Goal: Information Seeking & Learning: Find specific fact

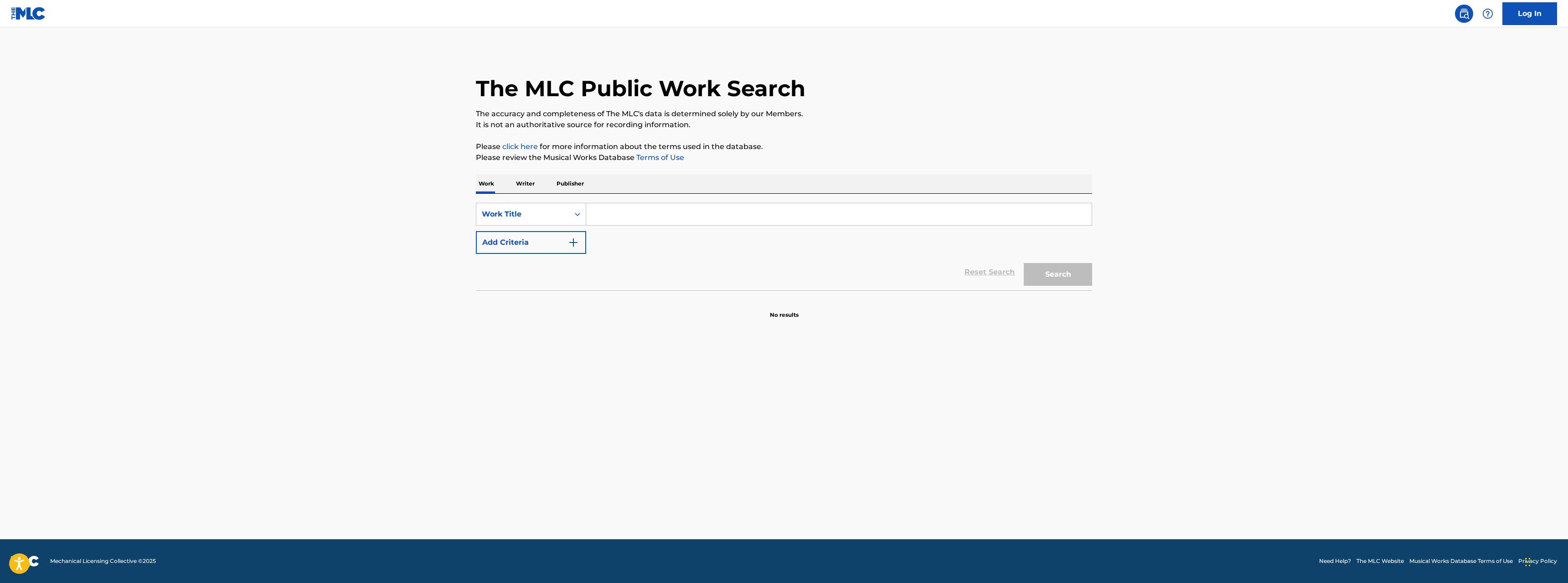
click at [527, 186] on p "Writer" at bounding box center [525, 183] width 24 height 19
click at [576, 215] on icon "Search Form" at bounding box center [577, 215] width 6 height 3
click at [533, 239] on div "Writer IPI" at bounding box center [531, 237] width 110 height 22
click at [626, 207] on input "Search Form" at bounding box center [838, 214] width 505 height 22
paste input "334934848"
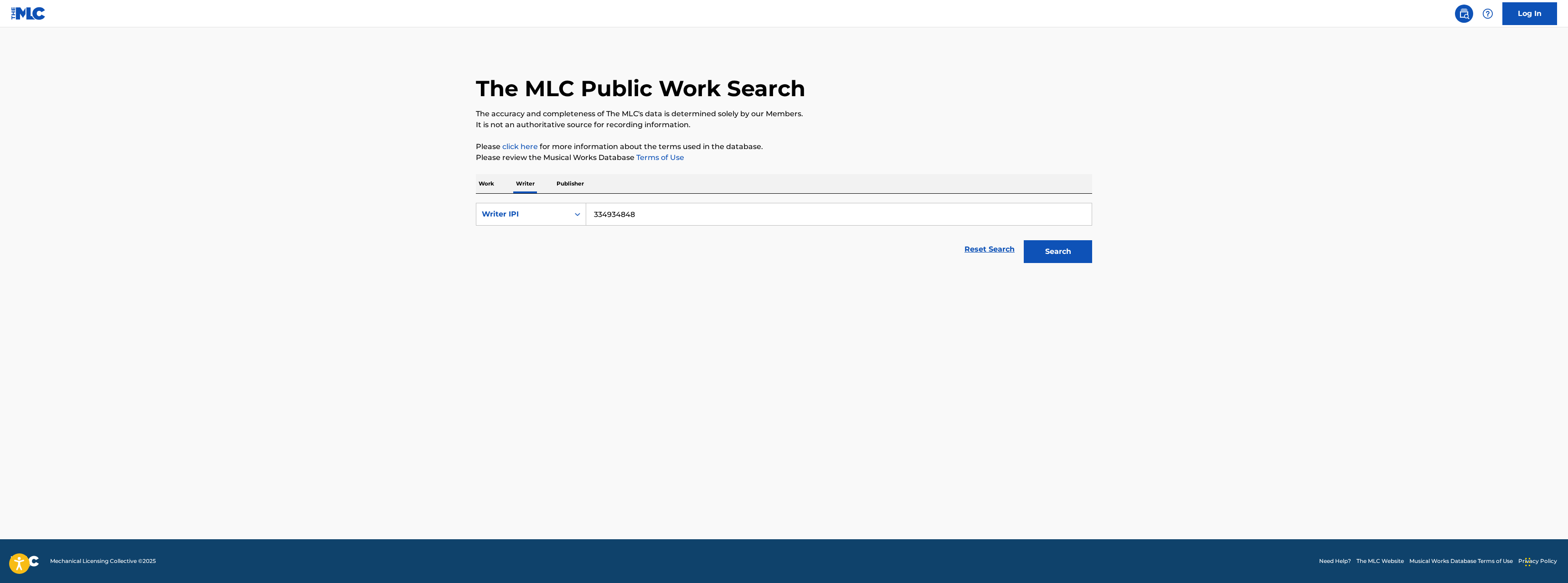
click at [593, 212] on input "334934848" at bounding box center [838, 214] width 505 height 22
type input "00334934848"
click at [1067, 255] on button "Search" at bounding box center [1057, 251] width 68 height 22
click at [616, 294] on span "750 titles" at bounding box center [633, 295] width 36 height 9
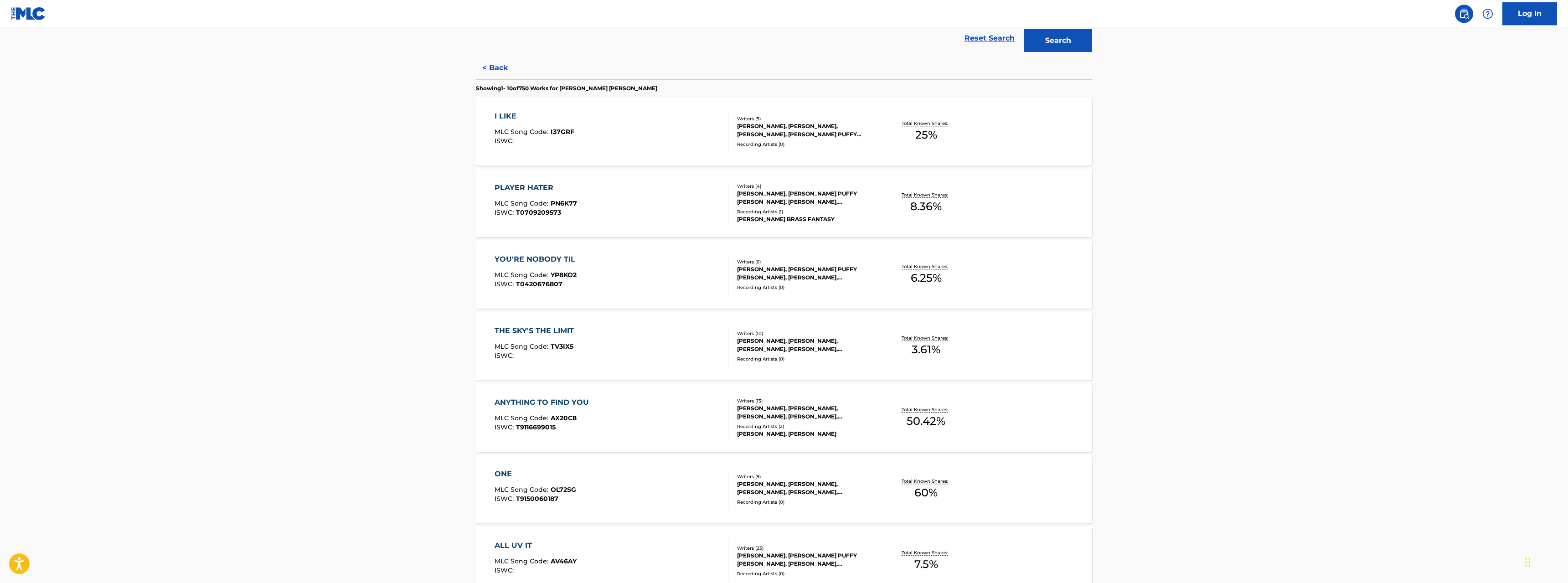
scroll to position [232, 0]
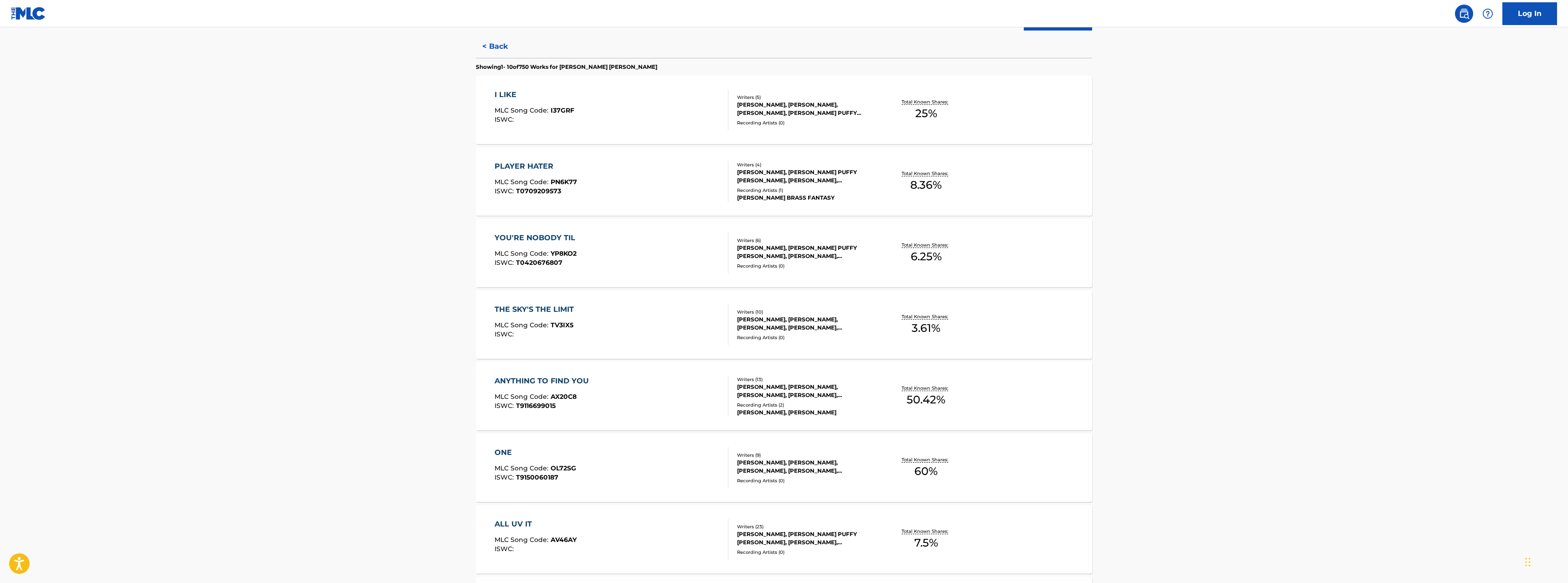
click at [507, 94] on div "I LIKE" at bounding box center [535, 95] width 80 height 11
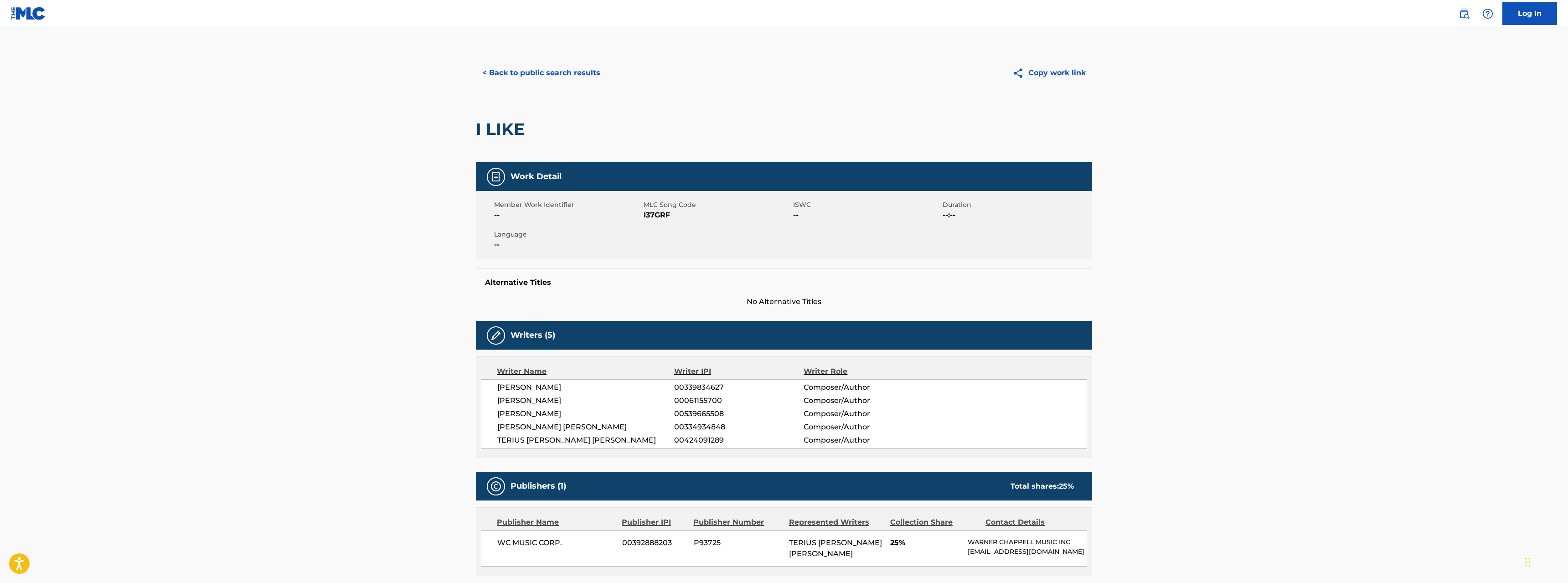
click at [659, 213] on span "I37GRF" at bounding box center [717, 215] width 147 height 11
drag, startPoint x: 664, startPoint y: 159, endPoint x: 661, endPoint y: 153, distance: 6.7
click at [664, 157] on div "I LIKE" at bounding box center [784, 129] width 616 height 66
click at [576, 74] on button "< Back to public search results" at bounding box center [540, 73] width 130 height 22
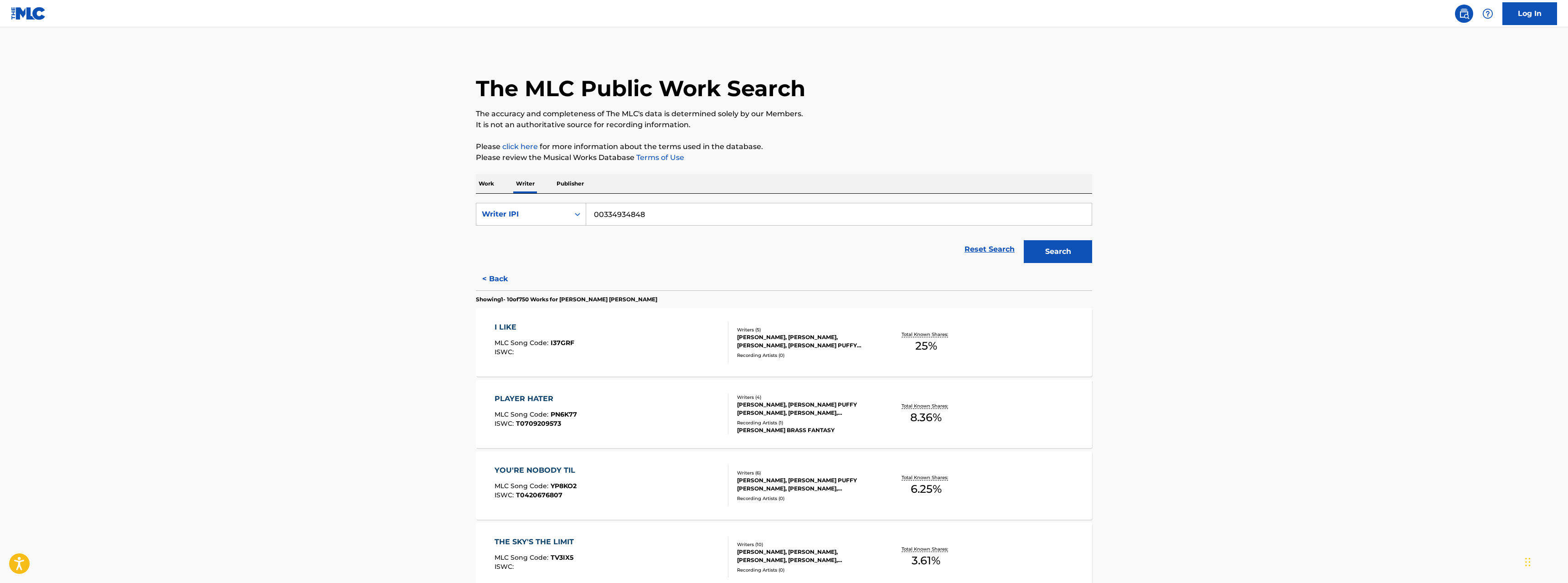
click at [532, 397] on div "PLAYER HATER" at bounding box center [535, 399] width 82 height 11
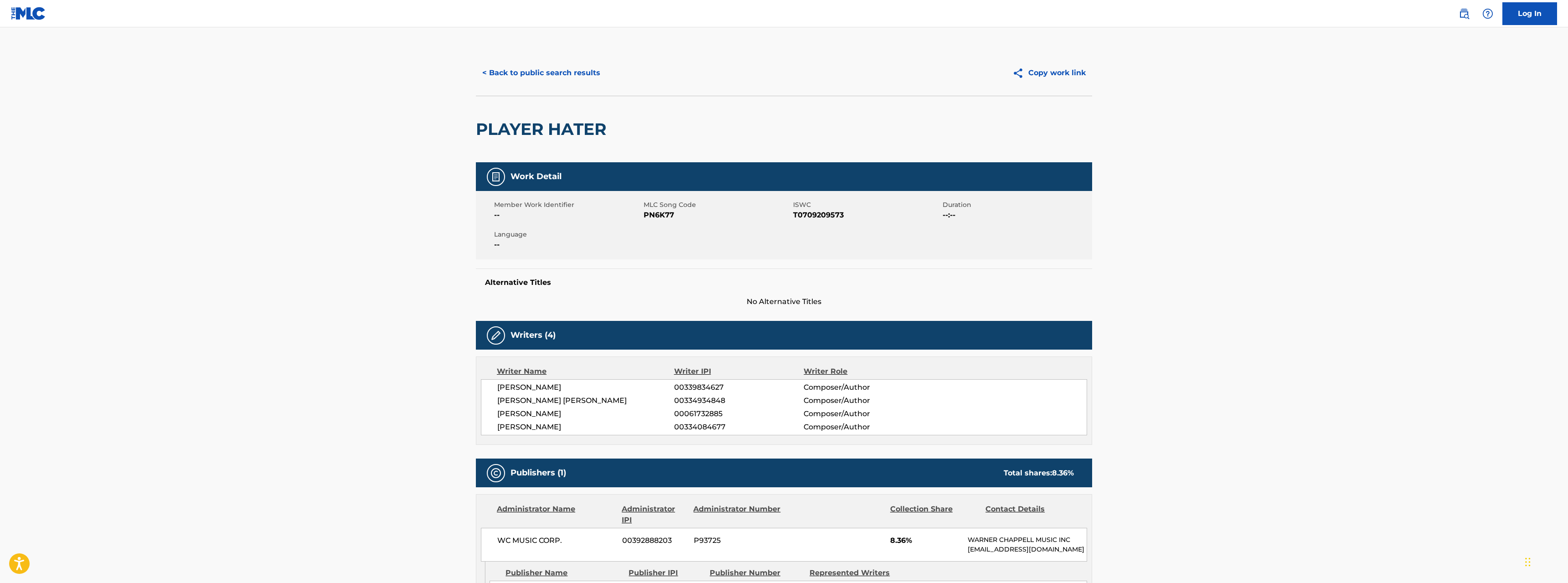
click at [812, 214] on span "T0709209573" at bounding box center [867, 215] width 147 height 11
click at [561, 70] on button "< Back to public search results" at bounding box center [540, 73] width 130 height 22
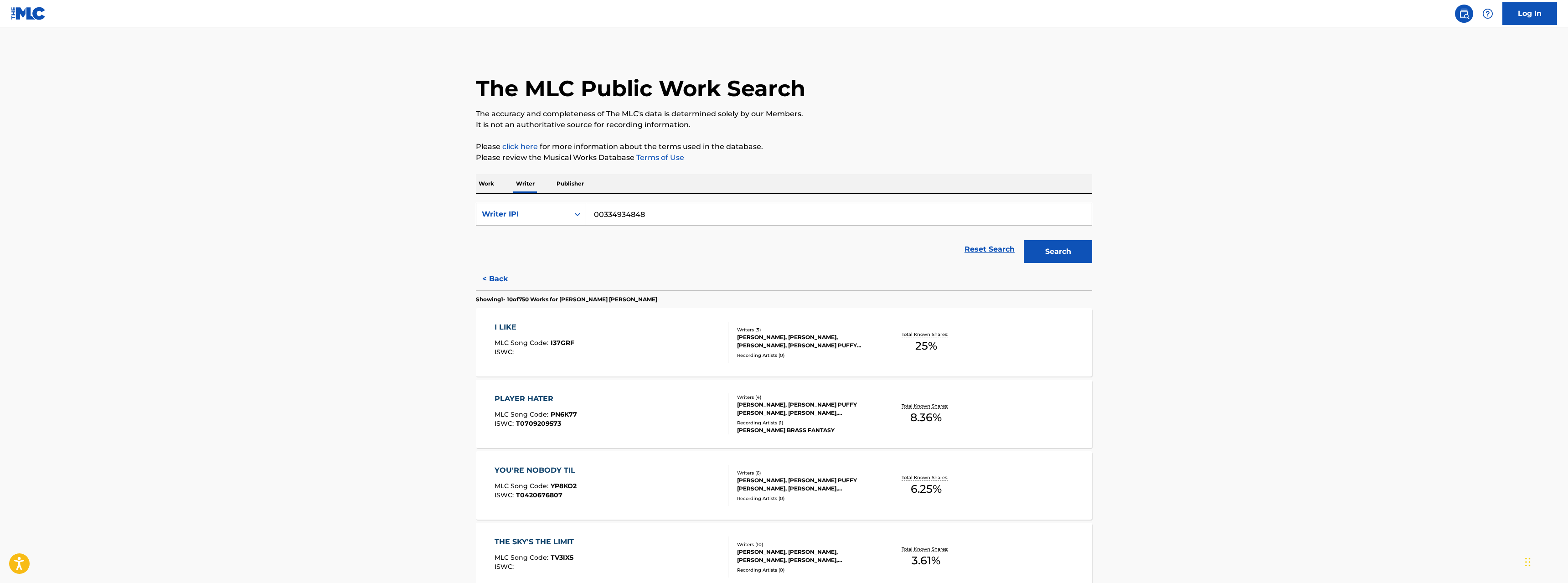
click at [563, 185] on p "Publisher" at bounding box center [570, 183] width 33 height 19
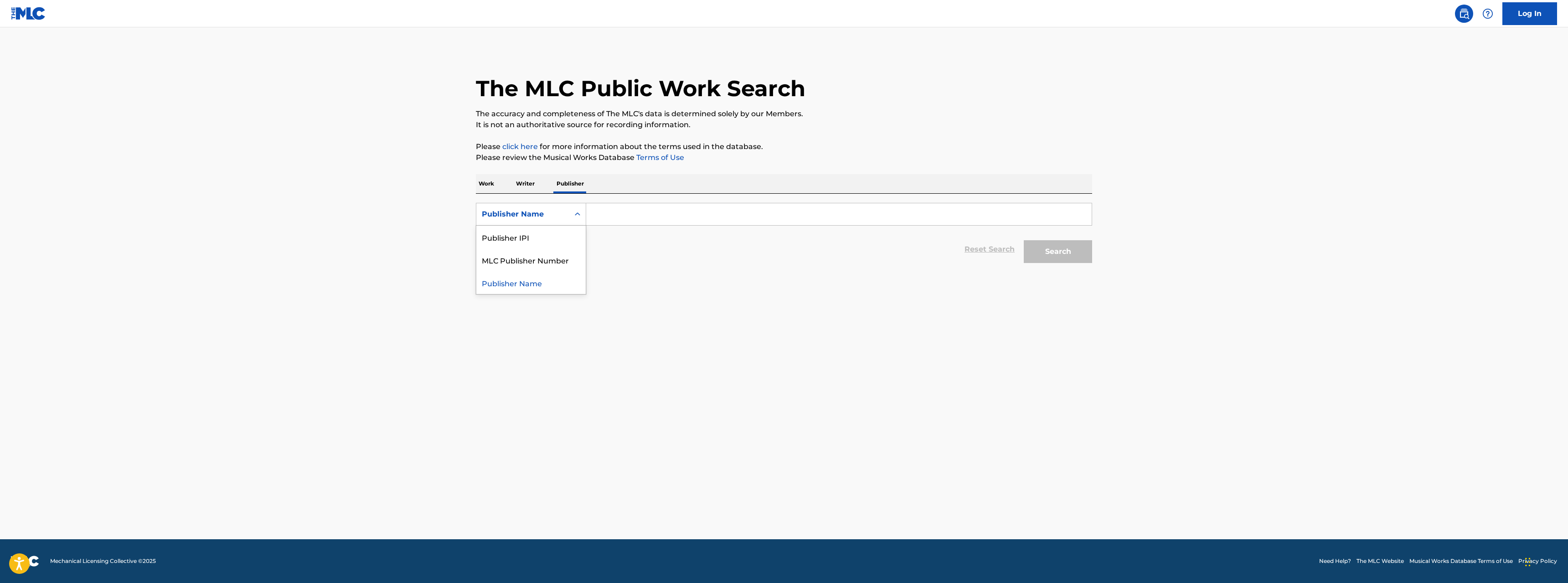
click at [579, 213] on icon "Search Form" at bounding box center [577, 214] width 9 height 9
click at [550, 239] on div "Publisher IPI" at bounding box center [531, 237] width 110 height 22
click at [625, 215] on input "Search Form" at bounding box center [838, 214] width 505 height 22
paste input "337529055"
click at [595, 214] on input "337529055" at bounding box center [838, 214] width 505 height 22
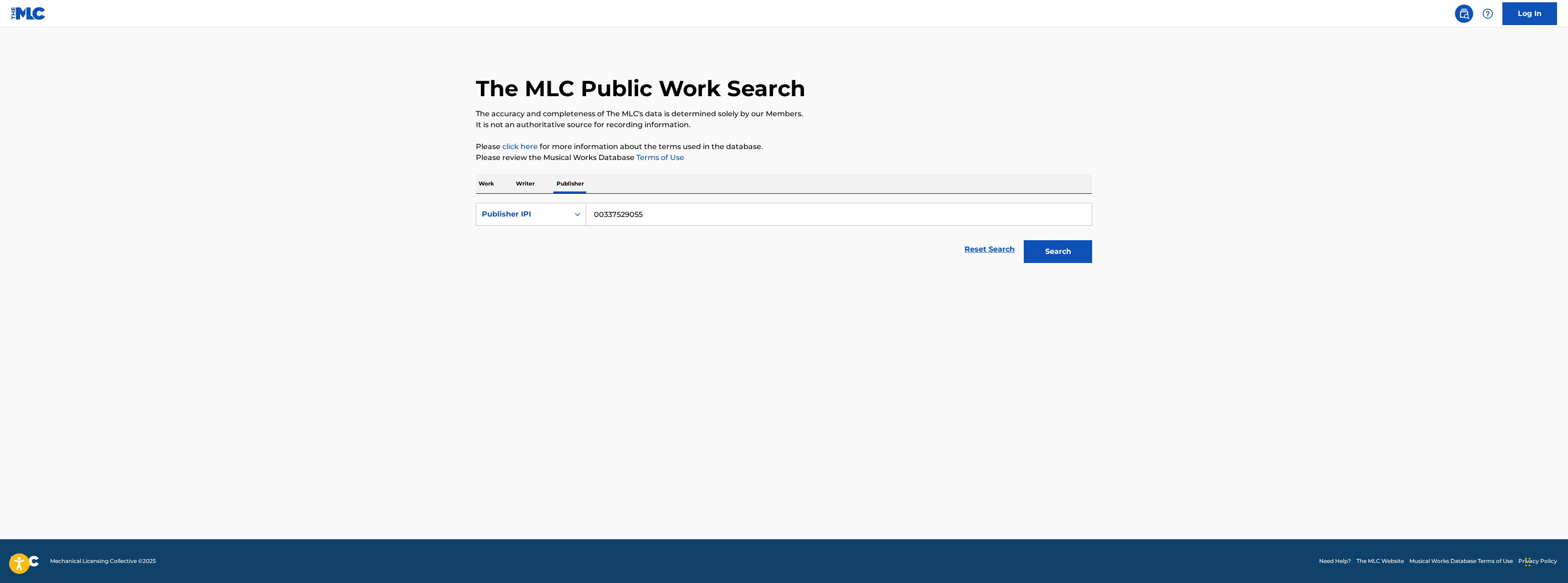
type input "00337529055"
click at [1073, 254] on button "Search" at bounding box center [1057, 251] width 68 height 22
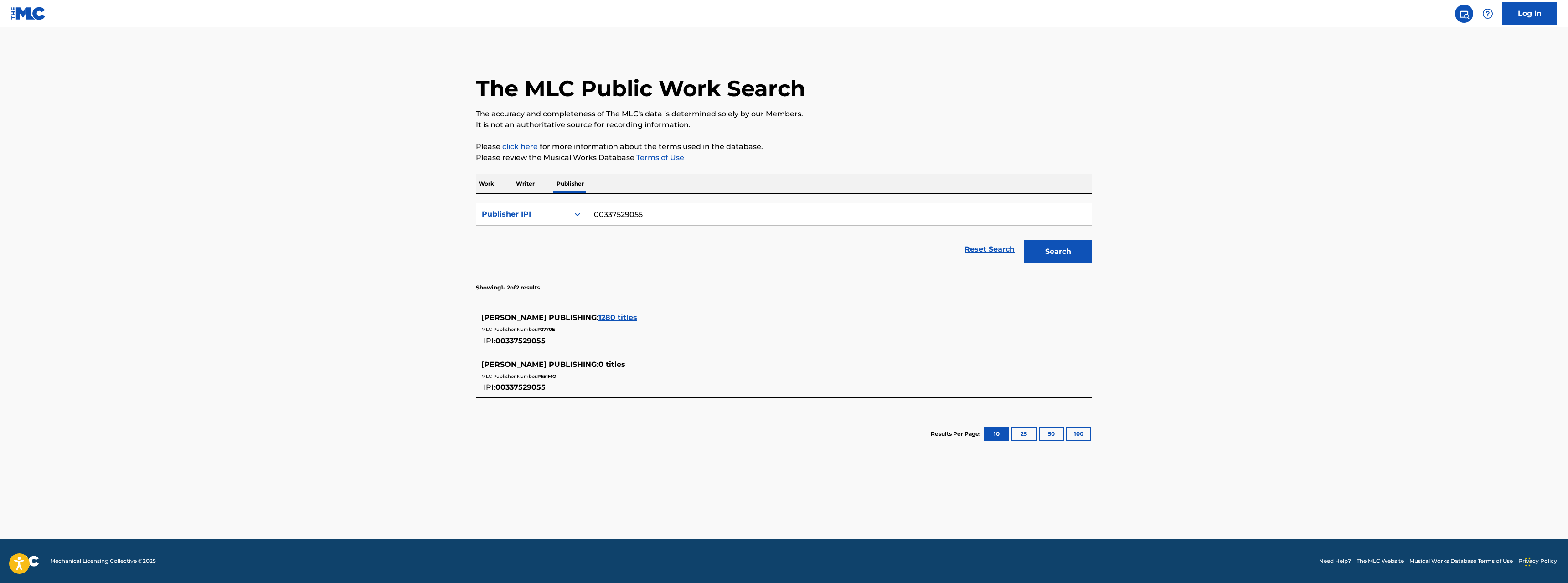
click at [612, 317] on span "1280 titles" at bounding box center [618, 317] width 38 height 9
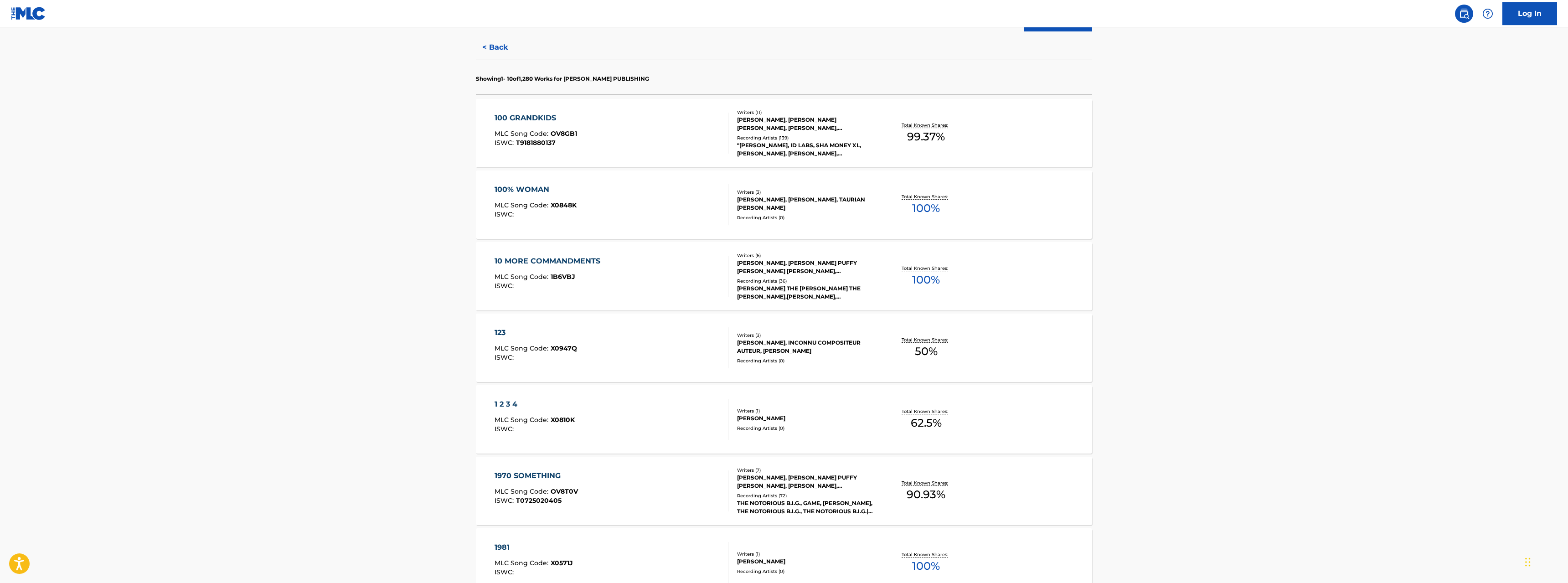
scroll to position [232, 0]
click at [539, 115] on div "100 GRANDKIDS" at bounding box center [535, 117] width 82 height 11
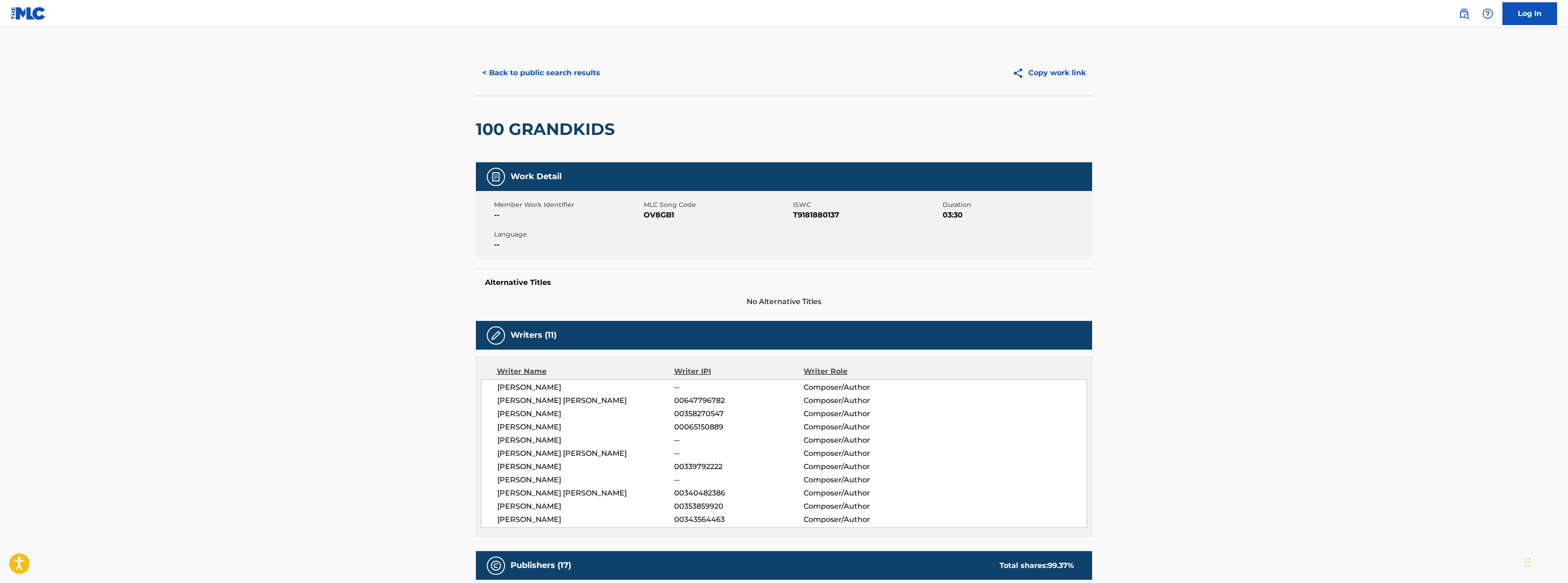
click at [519, 75] on button "< Back to public search results" at bounding box center [540, 73] width 130 height 22
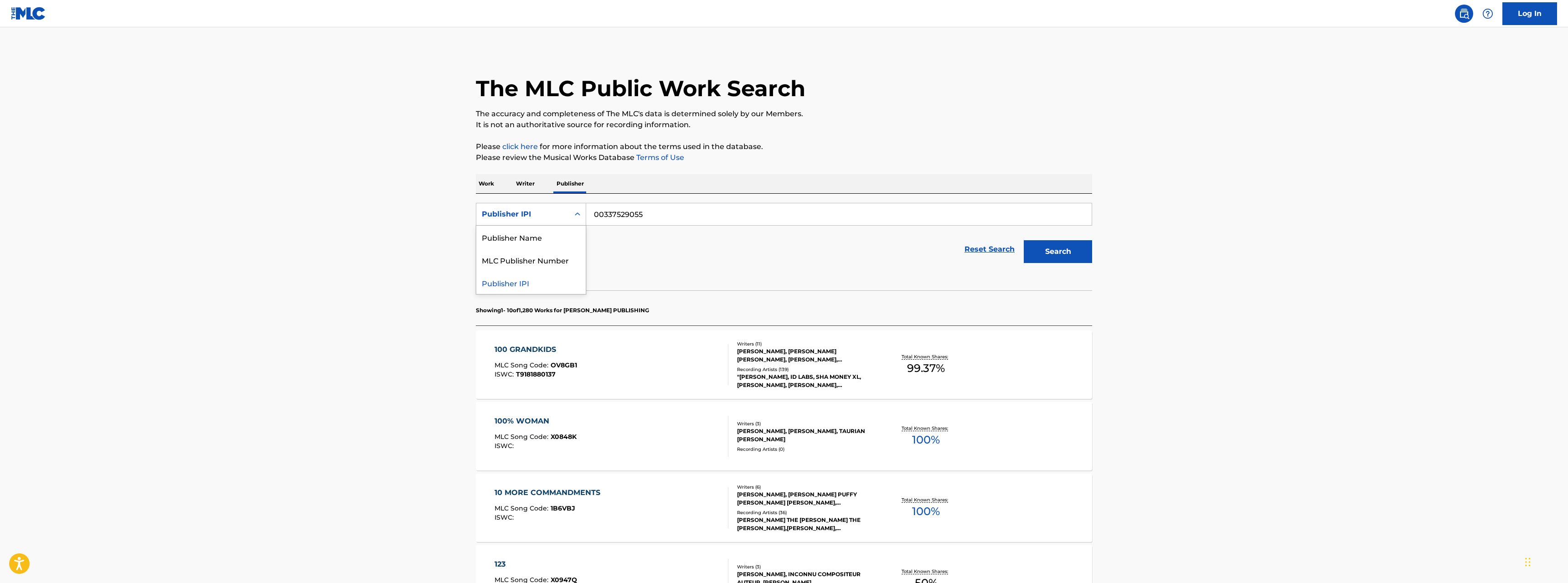
click at [570, 214] on div "Search Form" at bounding box center [577, 214] width 16 height 16
click at [551, 235] on div "Publisher Name" at bounding box center [531, 237] width 110 height 22
click at [648, 215] on input "Search Form" at bounding box center [838, 214] width 505 height 22
type input "j"
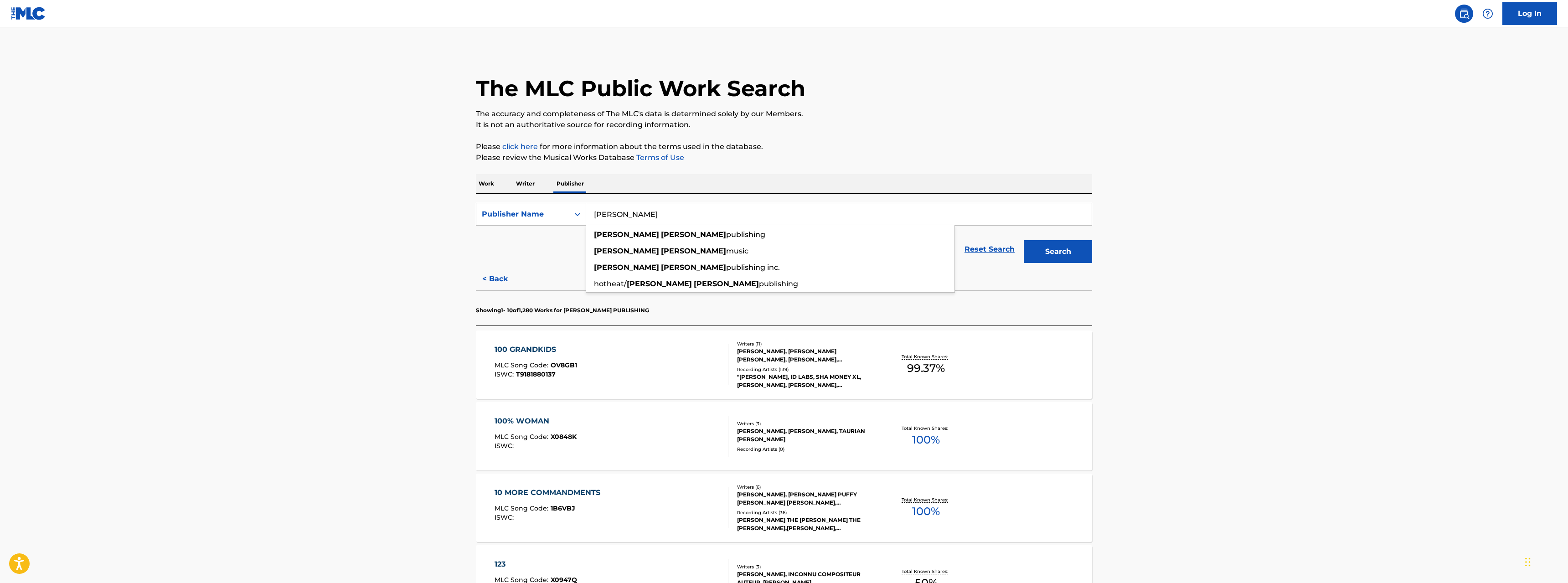
type input "[PERSON_NAME]"
click at [1059, 248] on button "Search" at bounding box center [1057, 251] width 68 height 22
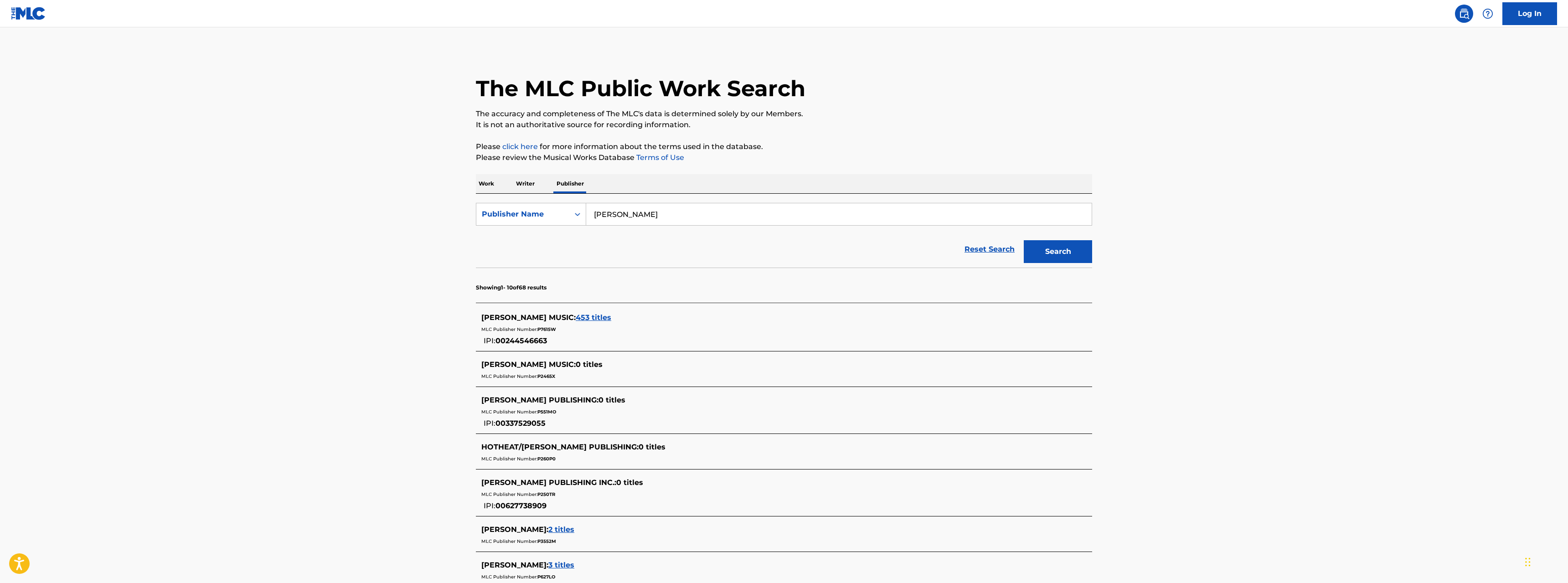
click at [519, 340] on span "00244546663" at bounding box center [521, 340] width 51 height 9
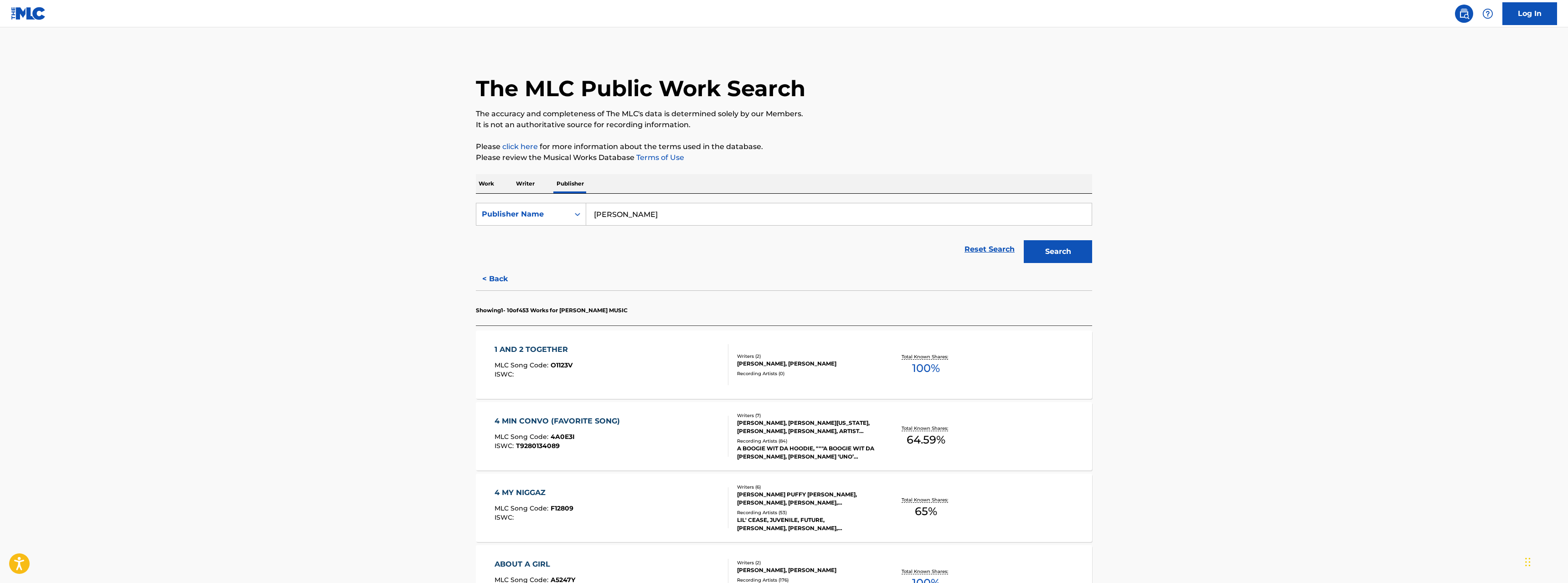
click at [500, 279] on button "< Back" at bounding box center [503, 279] width 54 height 22
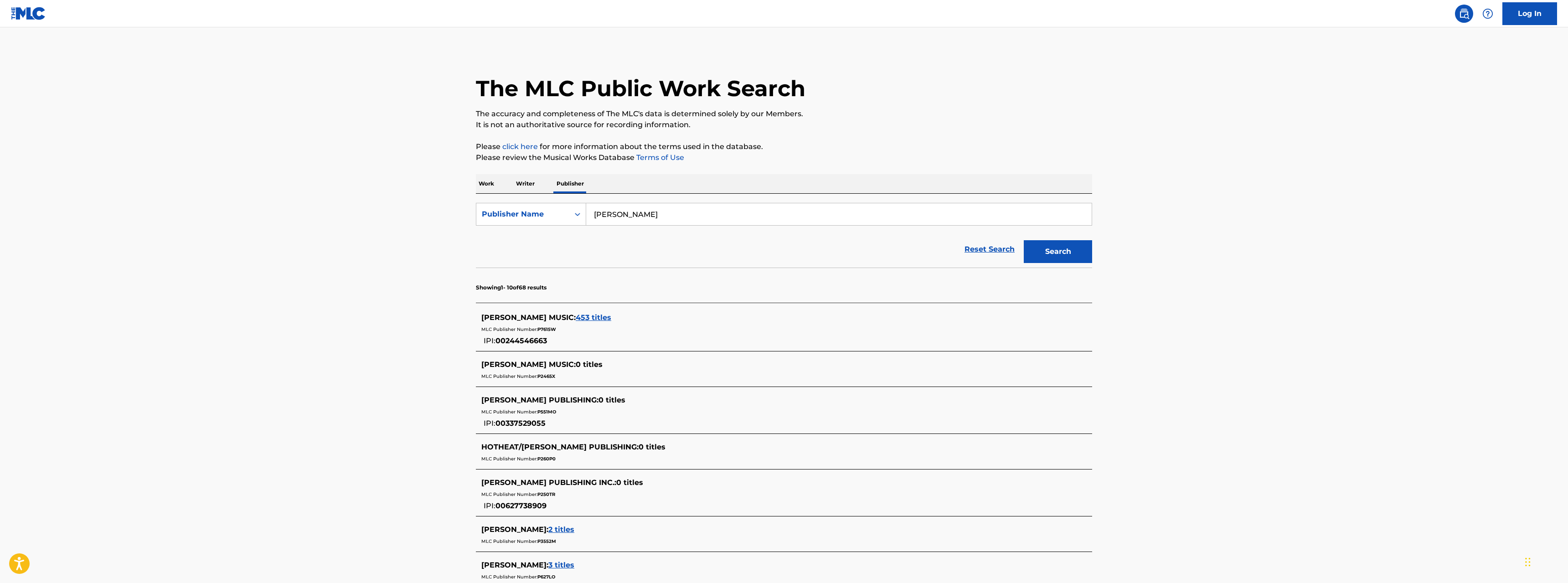
click at [583, 318] on span "453 titles" at bounding box center [593, 317] width 35 height 9
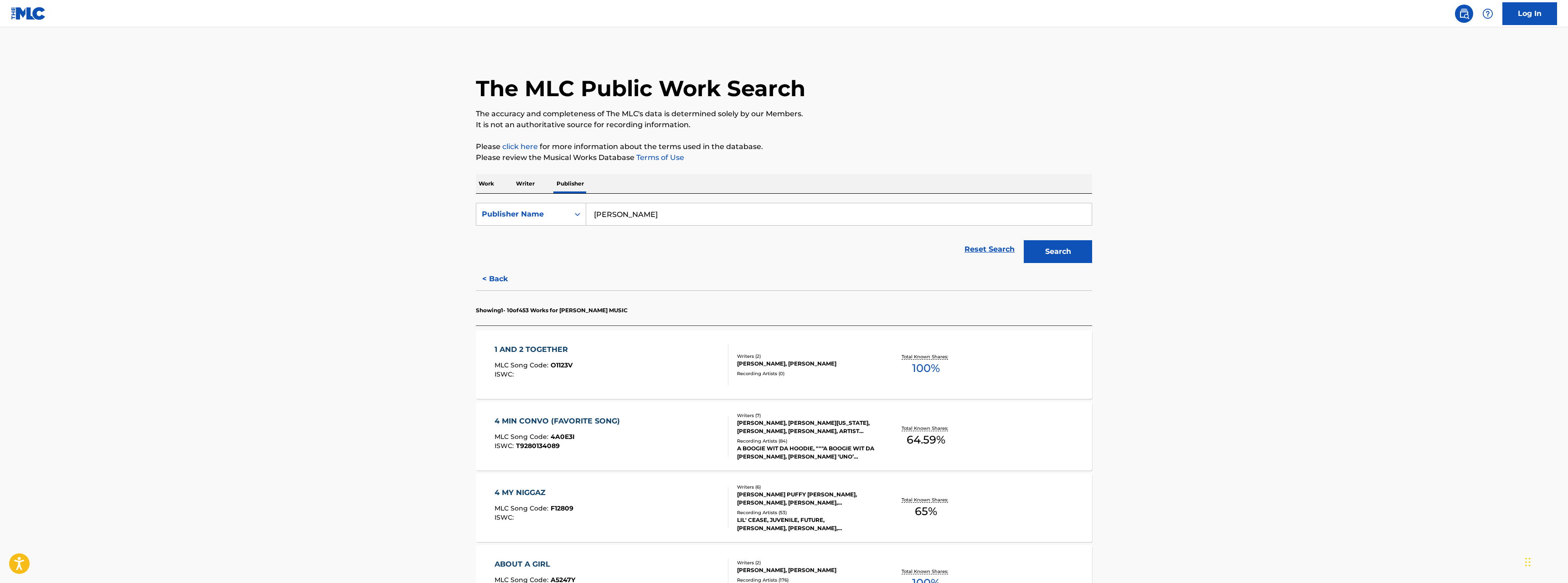
click at [554, 348] on div "1 AND 2 TOGETHER" at bounding box center [533, 350] width 78 height 11
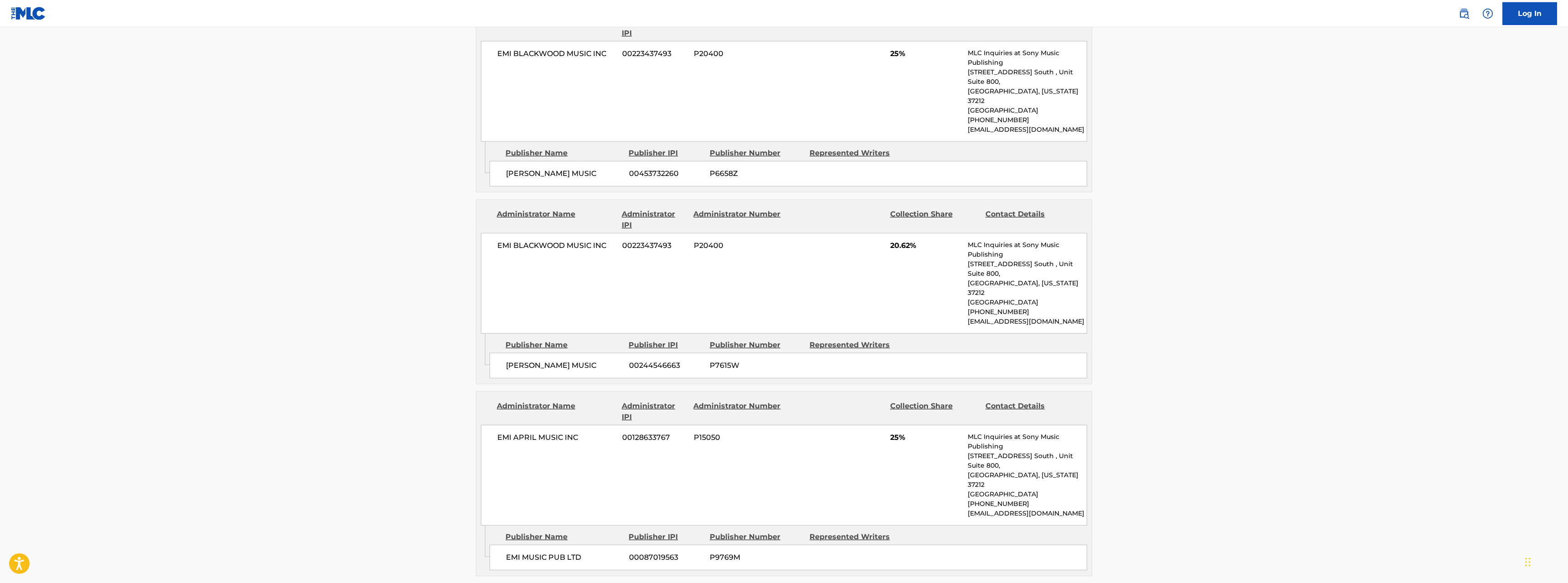
scroll to position [837, 0]
click at [660, 356] on span "00244546663" at bounding box center [666, 362] width 74 height 11
copy span "00244546663"
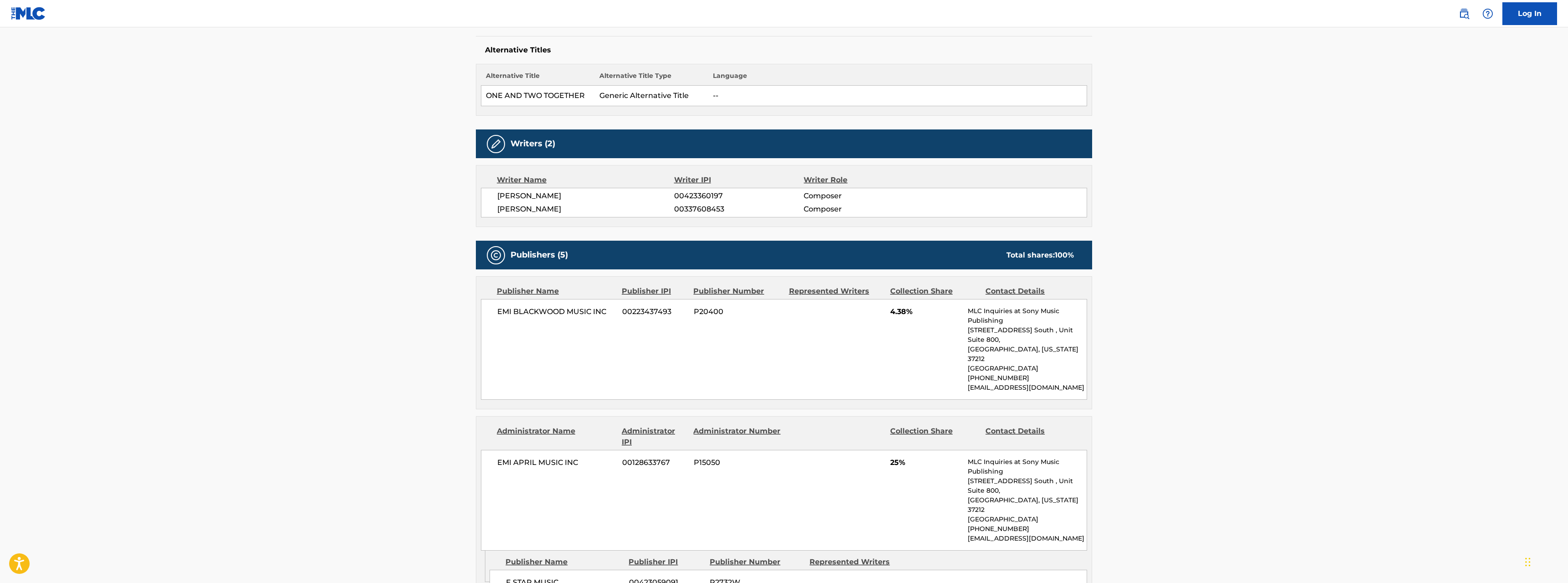
scroll to position [0, 0]
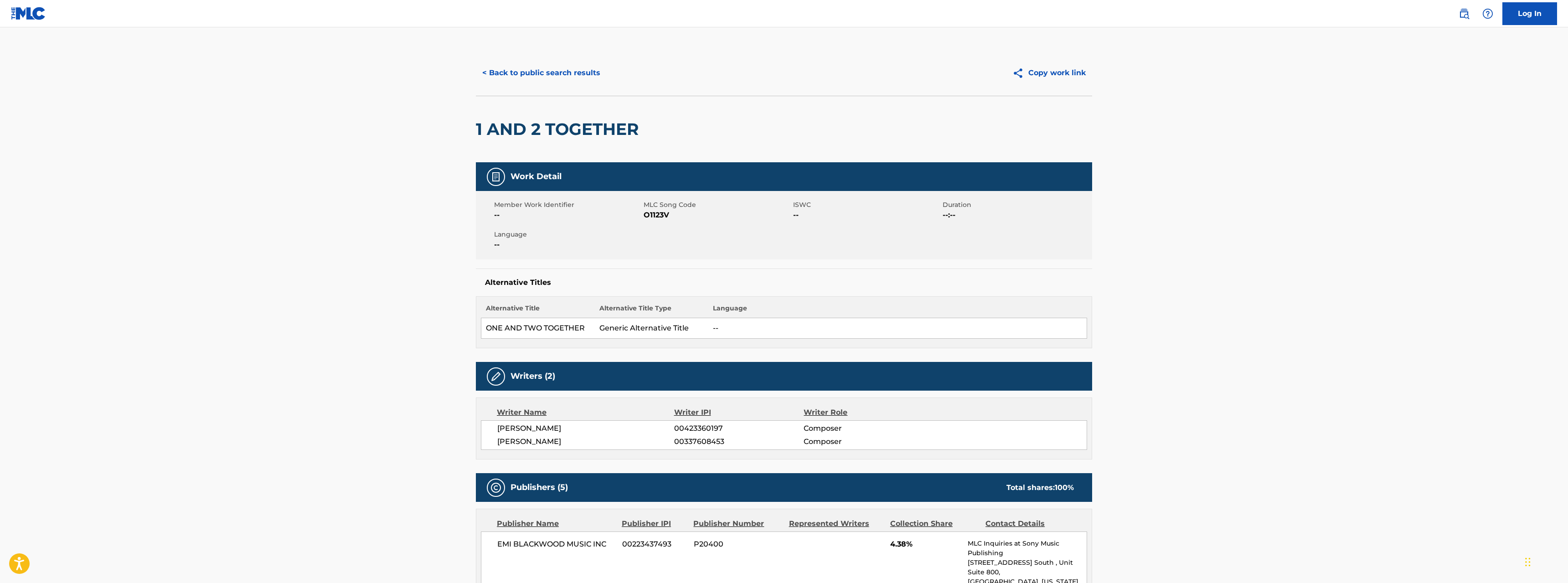
click at [555, 71] on button "< Back to public search results" at bounding box center [540, 73] width 130 height 22
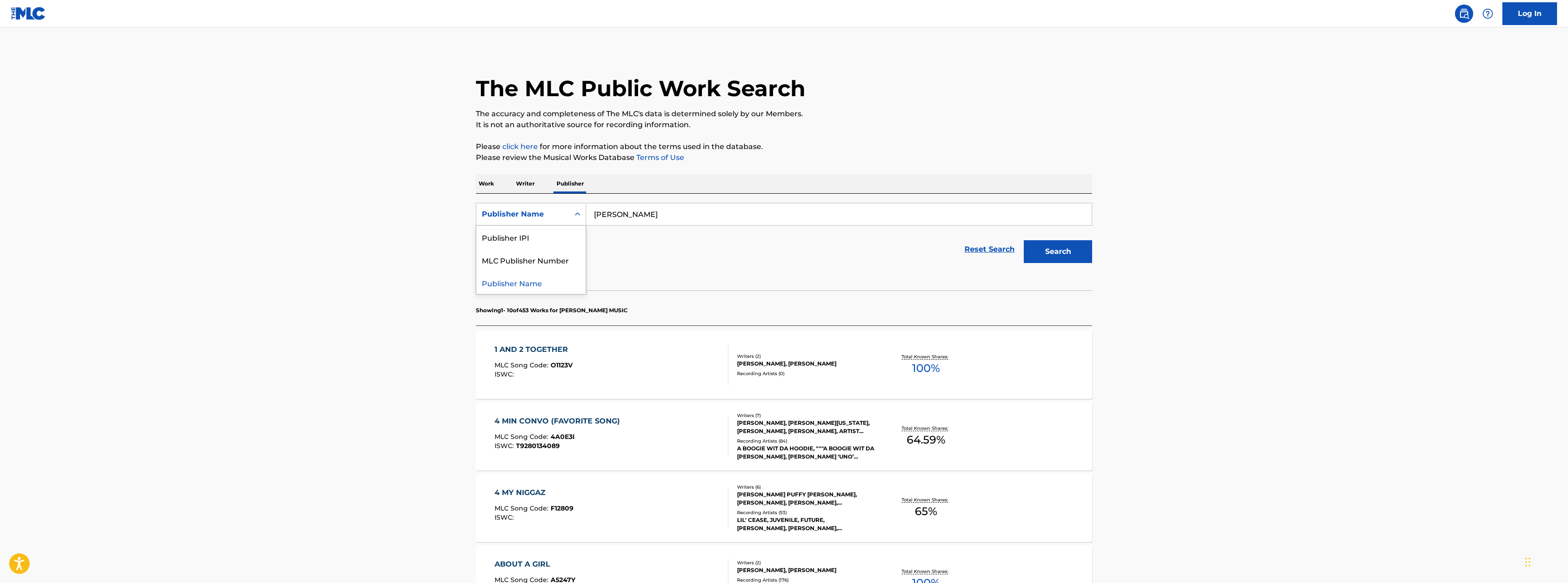
click at [571, 213] on div "Search Form" at bounding box center [577, 214] width 16 height 16
click at [550, 235] on div "Publisher IPI" at bounding box center [531, 237] width 110 height 22
click at [658, 215] on input "Search Form" at bounding box center [838, 214] width 505 height 22
paste input "00244546663"
type input "00244546663"
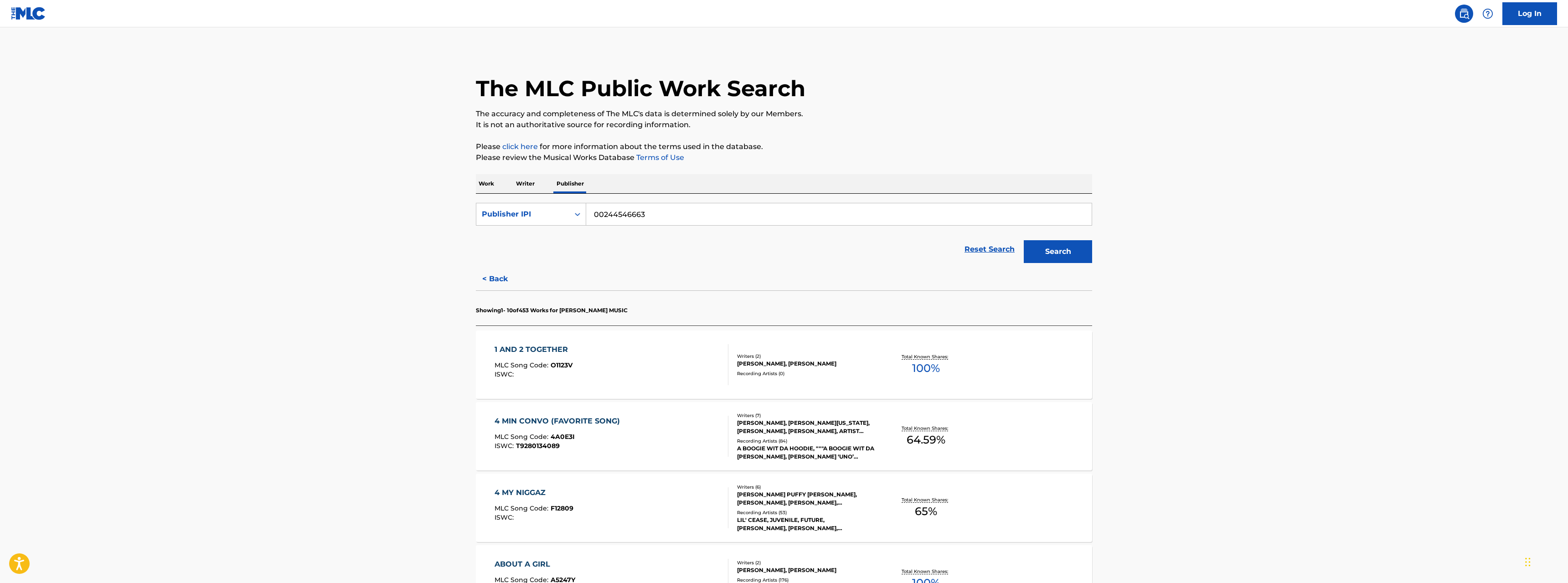
click at [1061, 255] on button "Search" at bounding box center [1057, 251] width 68 height 22
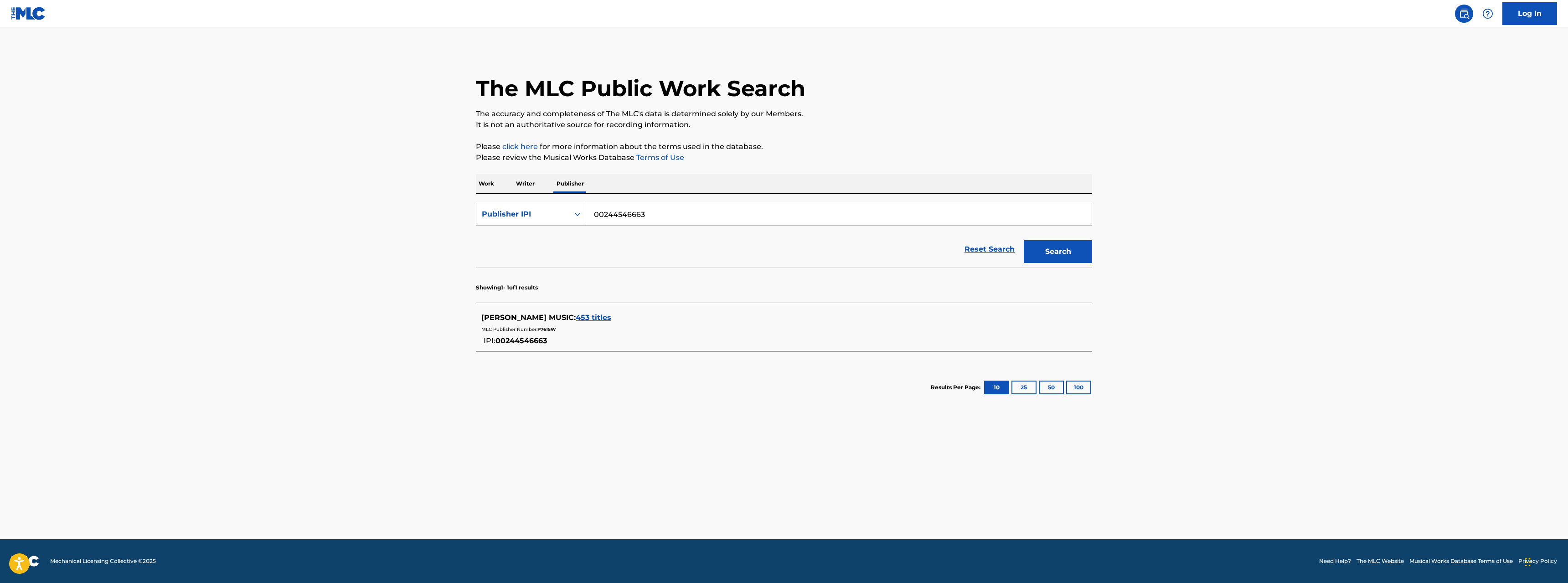
click at [592, 317] on span "453 titles" at bounding box center [593, 317] width 35 height 9
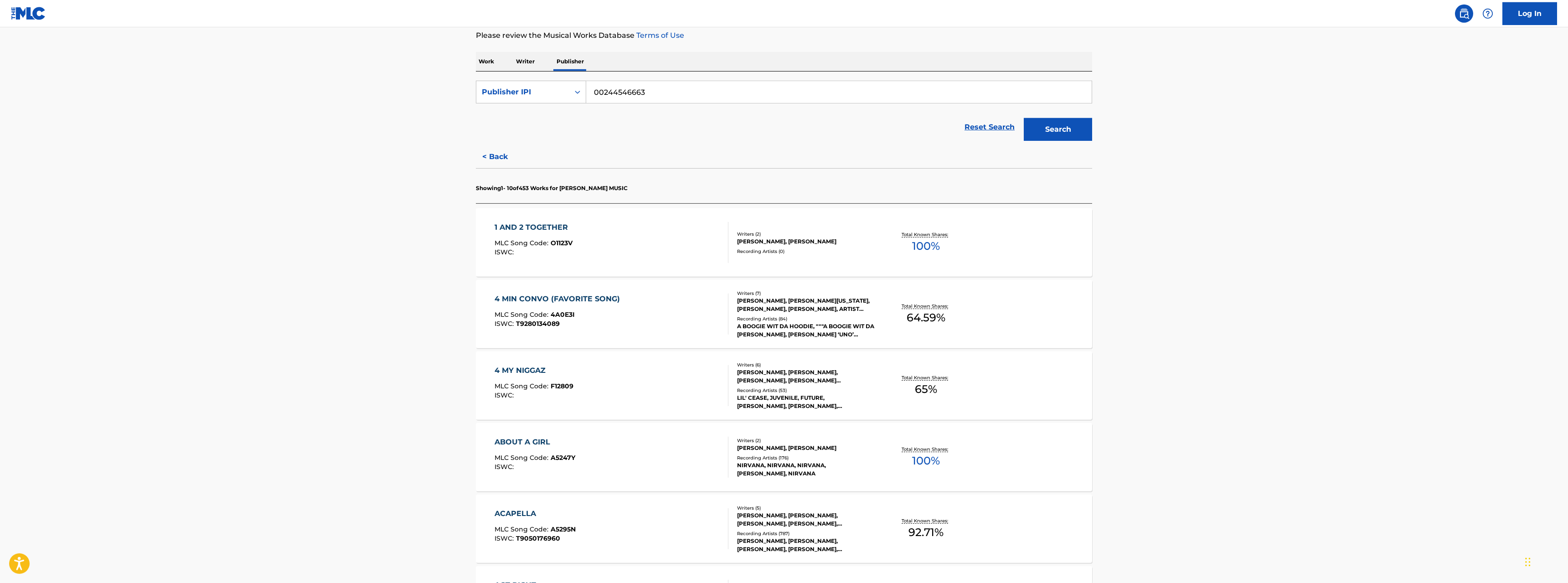
scroll to position [139, 0]
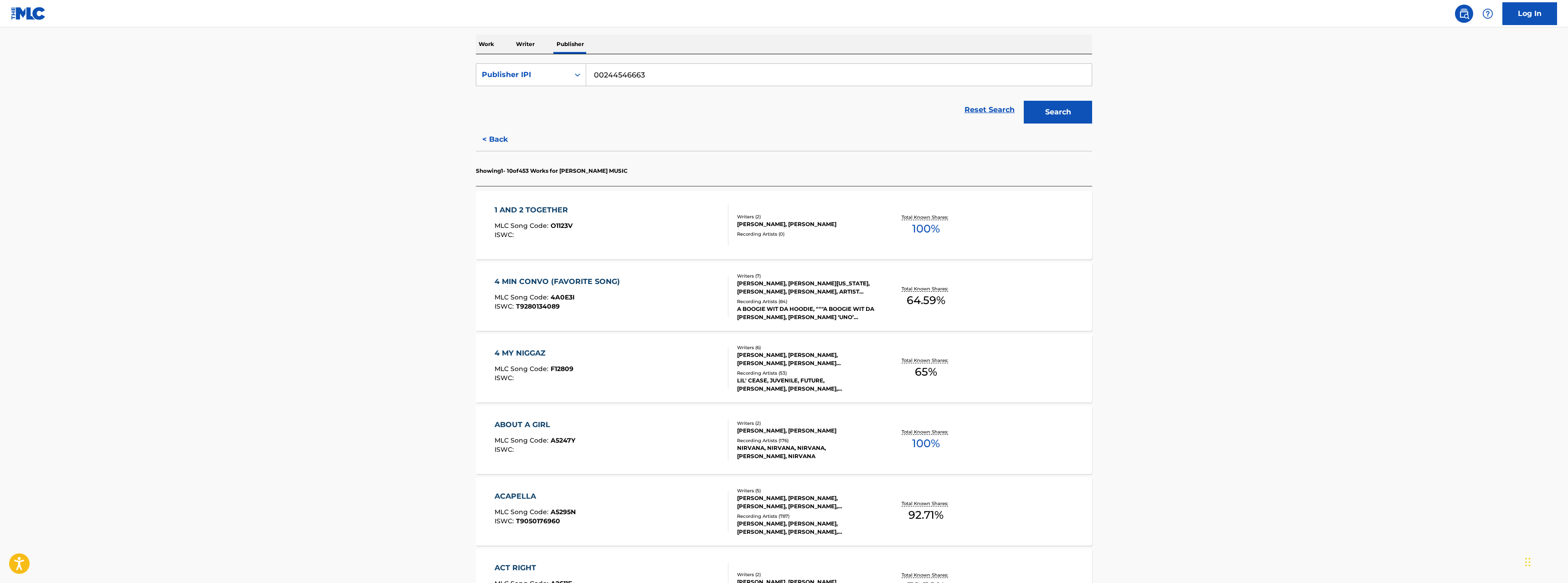
click at [525, 495] on div "ACAPELLA" at bounding box center [535, 497] width 81 height 11
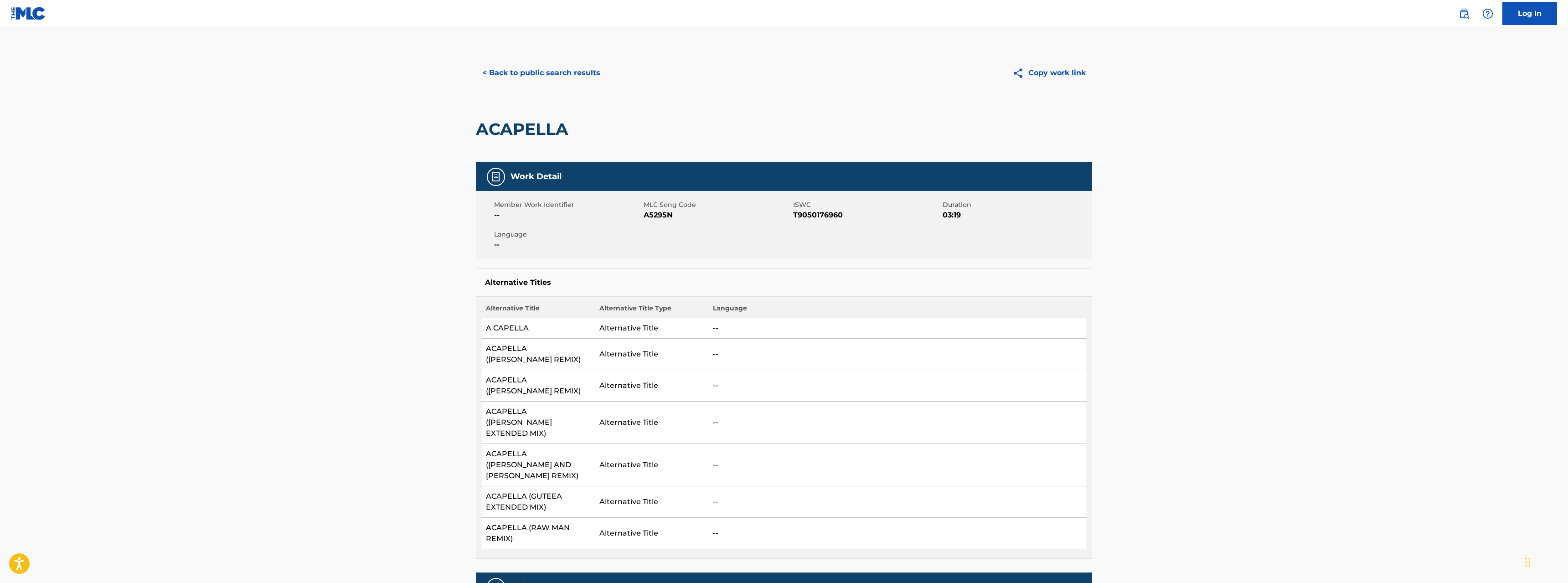
click at [541, 329] on td "A CAPELLA" at bounding box center [538, 328] width 114 height 21
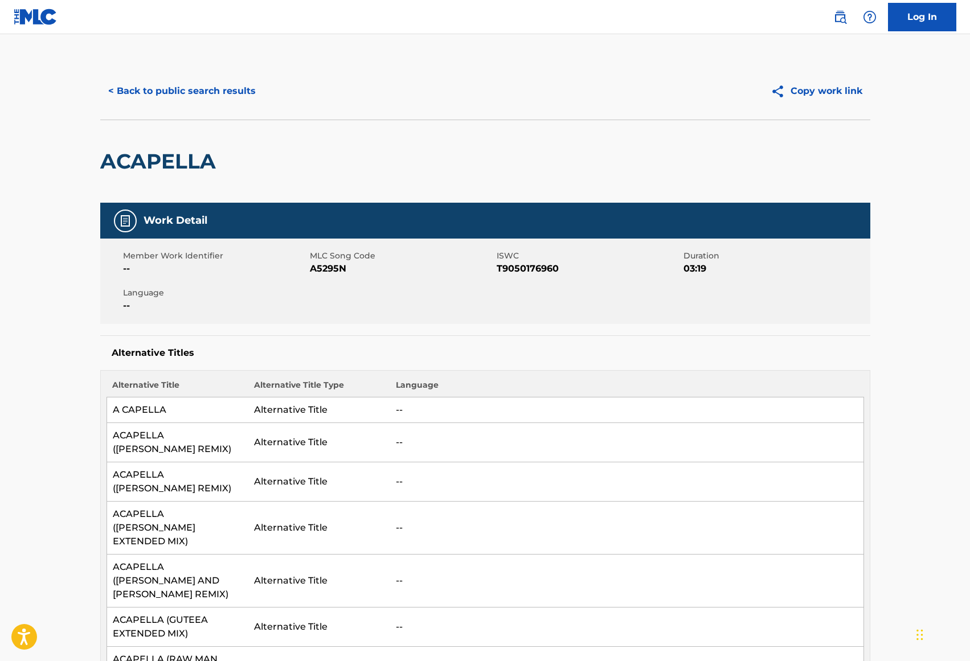
click at [527, 269] on span "T9050176960" at bounding box center [588, 269] width 184 height 14
copy span "T9050176960"
drag, startPoint x: 434, startPoint y: 288, endPoint x: 367, endPoint y: 284, distance: 66.7
click at [433, 288] on div "Member Work Identifier -- MLC Song Code A5295N ISWC T9050176960 Duration 03:19 …" at bounding box center [485, 281] width 770 height 85
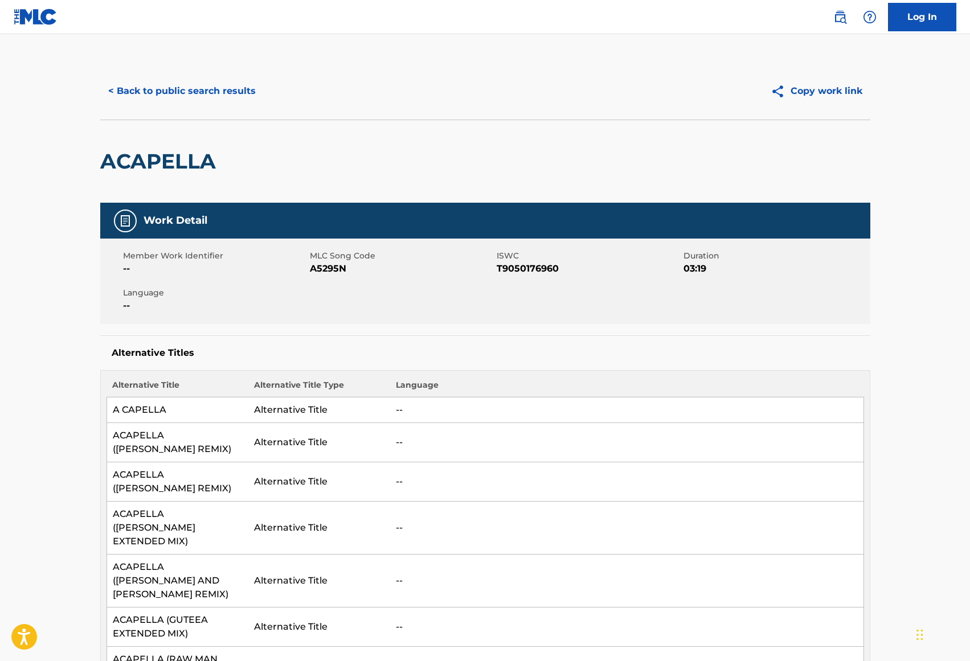
click at [326, 267] on span "A5295N" at bounding box center [402, 269] width 184 height 14
copy span "A5295N"
click at [170, 412] on td "A CAPELLA" at bounding box center [177, 410] width 142 height 26
drag, startPoint x: 171, startPoint y: 412, endPoint x: 113, endPoint y: 411, distance: 58.7
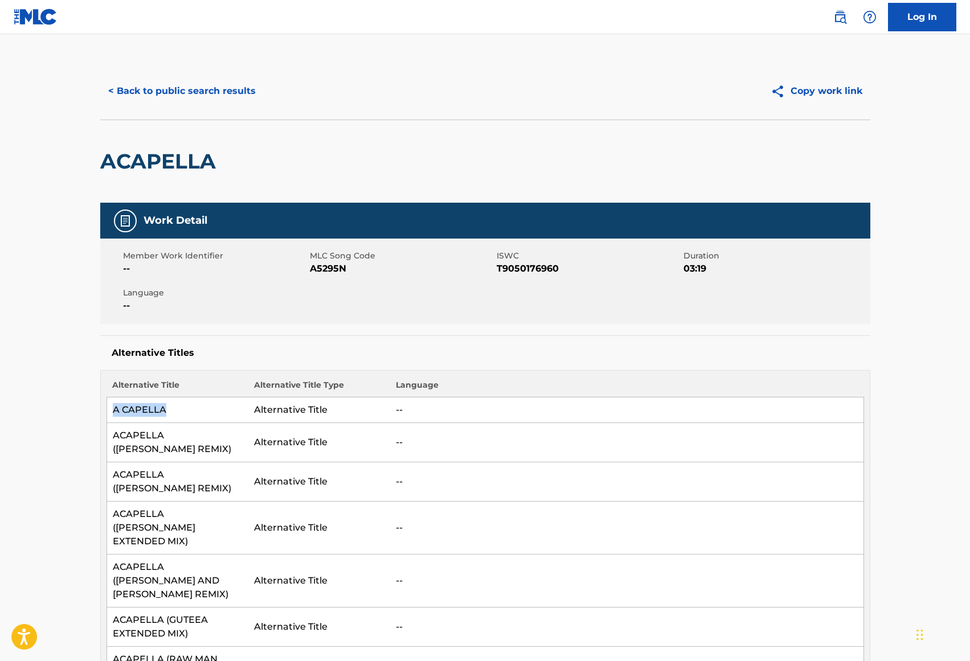
click at [113, 411] on td "A CAPELLA" at bounding box center [177, 410] width 142 height 26
copy td "A CAPELLA"
drag, startPoint x: 155, startPoint y: 454, endPoint x: 106, endPoint y: 441, distance: 50.1
click at [106, 441] on td "ACAPELLA ([PERSON_NAME] REMIX)" at bounding box center [177, 442] width 142 height 39
copy td "ACAPELLA ([PERSON_NAME] REMIX)"
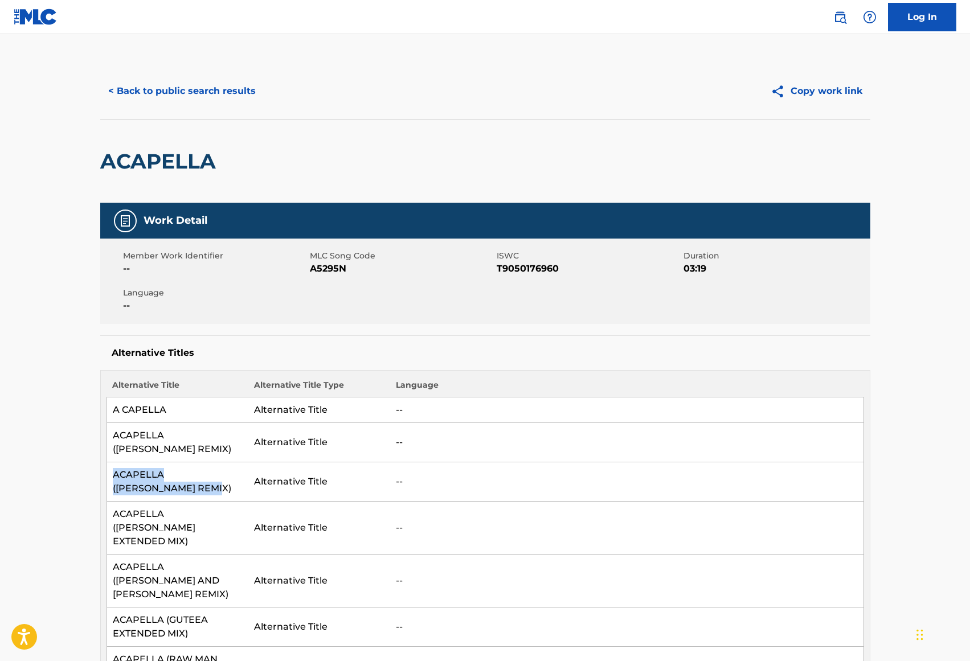
drag, startPoint x: 157, startPoint y: 487, endPoint x: 114, endPoint y: 479, distance: 43.5
click at [114, 479] on td "ACAPELLA ([PERSON_NAME] REMIX)" at bounding box center [177, 481] width 142 height 39
copy td "ACAPELLA ([PERSON_NAME] REMIX)"
drag, startPoint x: 200, startPoint y: 527, endPoint x: 106, endPoint y: 519, distance: 93.7
click at [106, 519] on td "ACAPELLA ([PERSON_NAME] EXTENDED MIX)" at bounding box center [177, 528] width 142 height 53
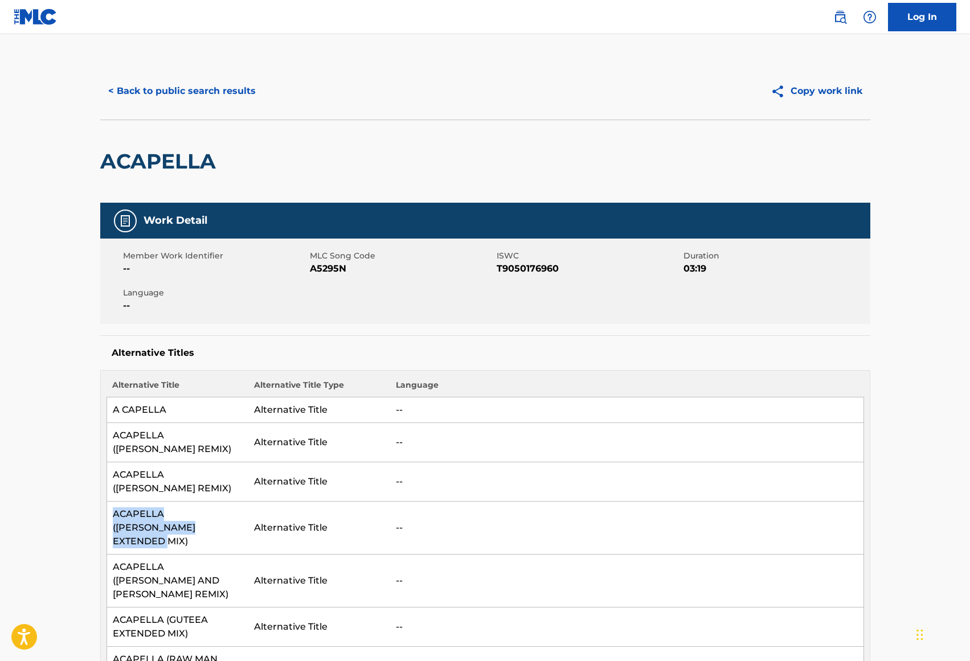
copy td "ACAPELLA ([PERSON_NAME] EXTENDED MIX)"
drag, startPoint x: 205, startPoint y: 567, endPoint x: 105, endPoint y: 556, distance: 100.2
click at [105, 556] on div "Alternative Title Alternative Title Type Language A CAPELLA Alternative Title -…" at bounding box center [485, 534] width 770 height 328
copy td "ACAPELLA ([PERSON_NAME] AND [PERSON_NAME] REMIX)"
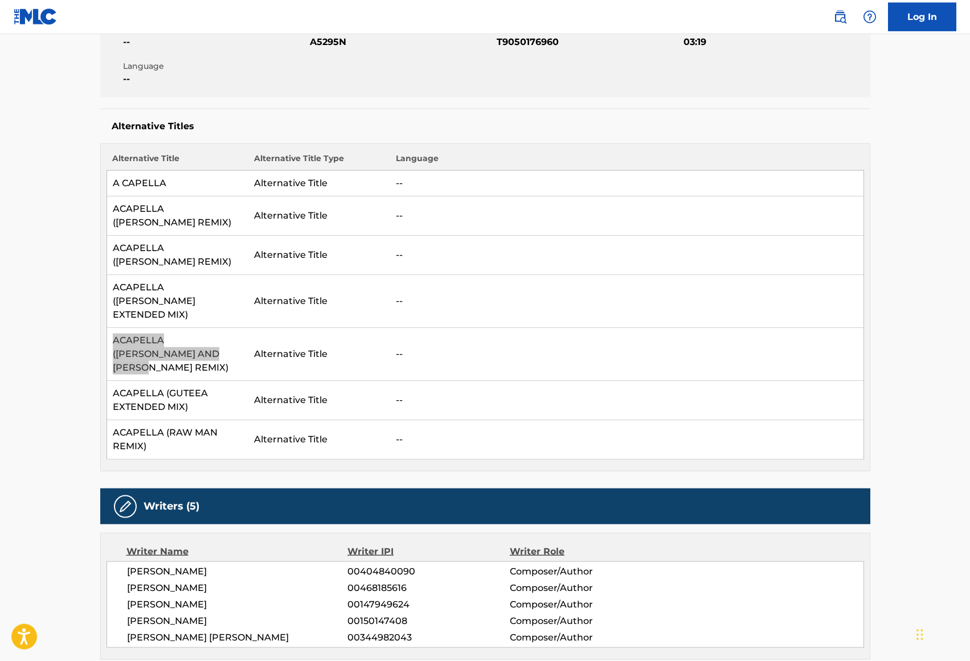
scroll to position [232, 0]
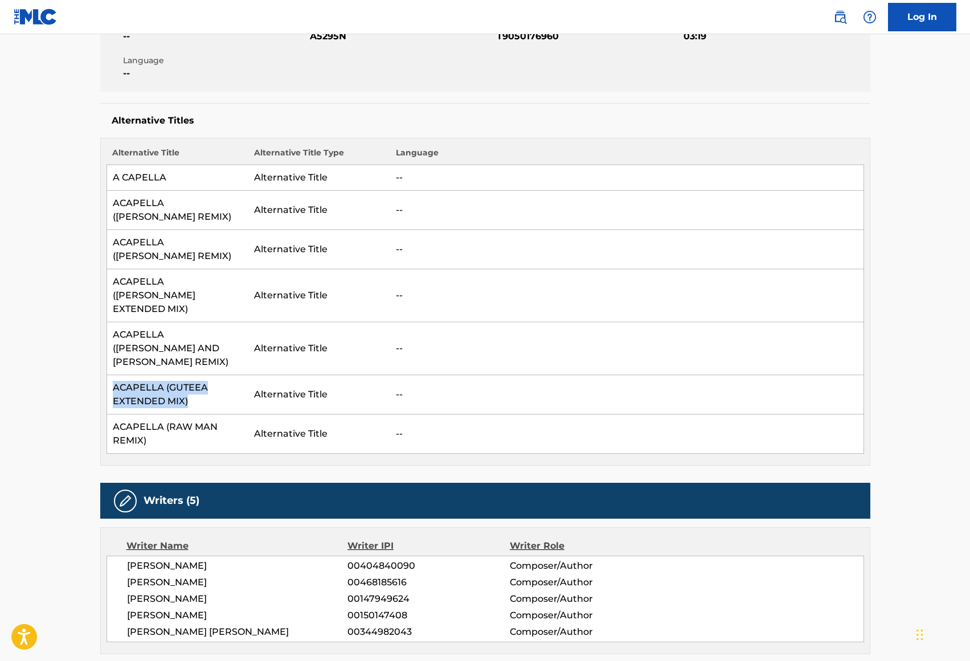
drag, startPoint x: 200, startPoint y: 374, endPoint x: 103, endPoint y: 363, distance: 98.0
click at [103, 363] on div "Alternative Title Alternative Title Type Language A CAPELLA Alternative Title -…" at bounding box center [485, 302] width 770 height 328
copy td "ACAPELLA (GUTEEA EXTENDED MIX)"
drag, startPoint x: 150, startPoint y: 415, endPoint x: 112, endPoint y: 396, distance: 43.3
click at [112, 414] on td "ACAPELLA (RAW MAN REMIX)" at bounding box center [177, 433] width 142 height 39
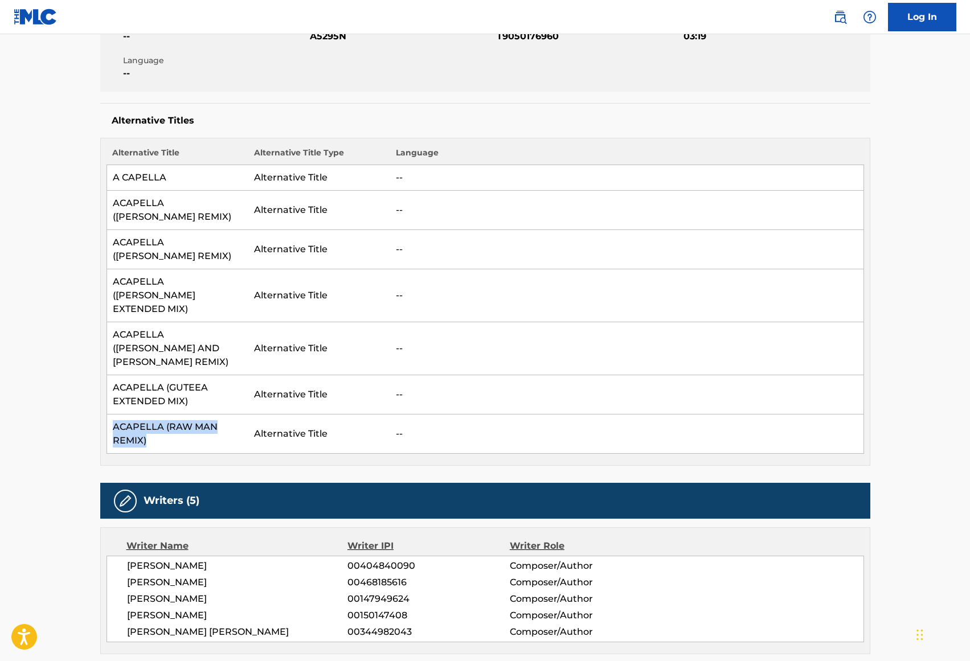
copy td "ACAPELLA (RAW MAN REMIX)"
click at [462, 375] on td "--" at bounding box center [626, 394] width 473 height 39
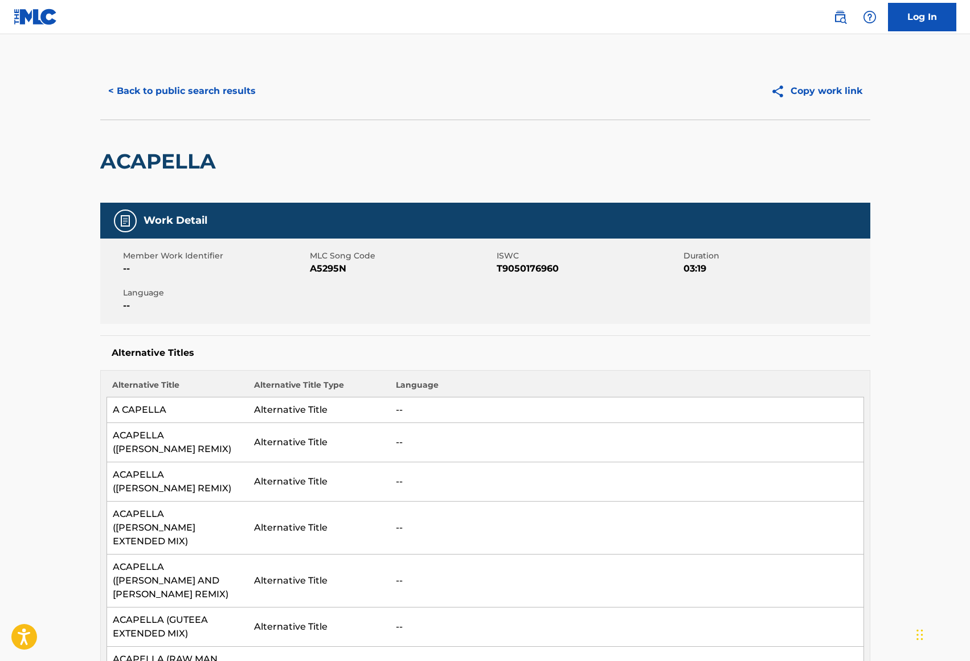
click at [394, 174] on div "ACAPELLA" at bounding box center [485, 161] width 770 height 83
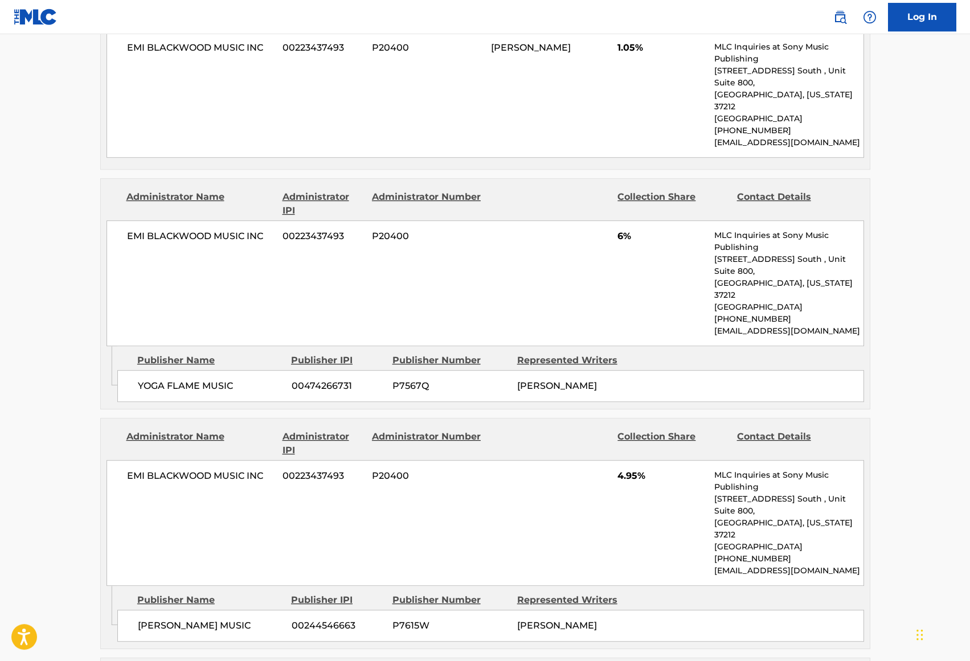
scroll to position [1626, 0]
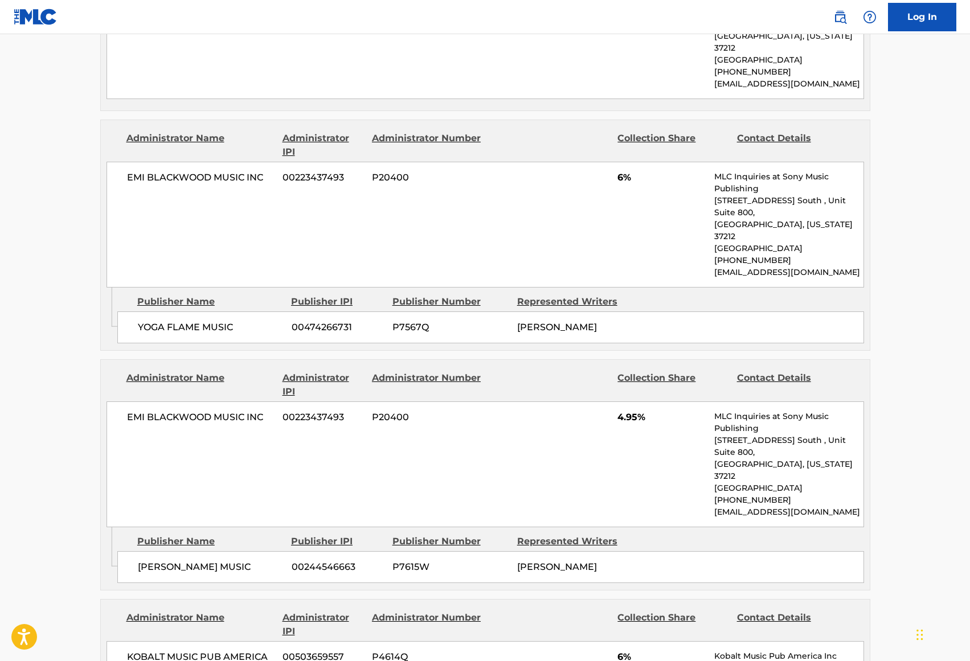
drag, startPoint x: 608, startPoint y: 395, endPoint x: 519, endPoint y: 396, distance: 88.8
click at [519, 560] on div "[PERSON_NAME]" at bounding box center [575, 567] width 116 height 14
click at [233, 560] on span "[PERSON_NAME] MUSIC" at bounding box center [210, 567] width 145 height 14
drag, startPoint x: 247, startPoint y: 396, endPoint x: 130, endPoint y: 399, distance: 116.8
click at [130, 551] on div "[PERSON_NAME] MUSIC 00244546663 P7615W [PERSON_NAME]" at bounding box center [490, 567] width 746 height 32
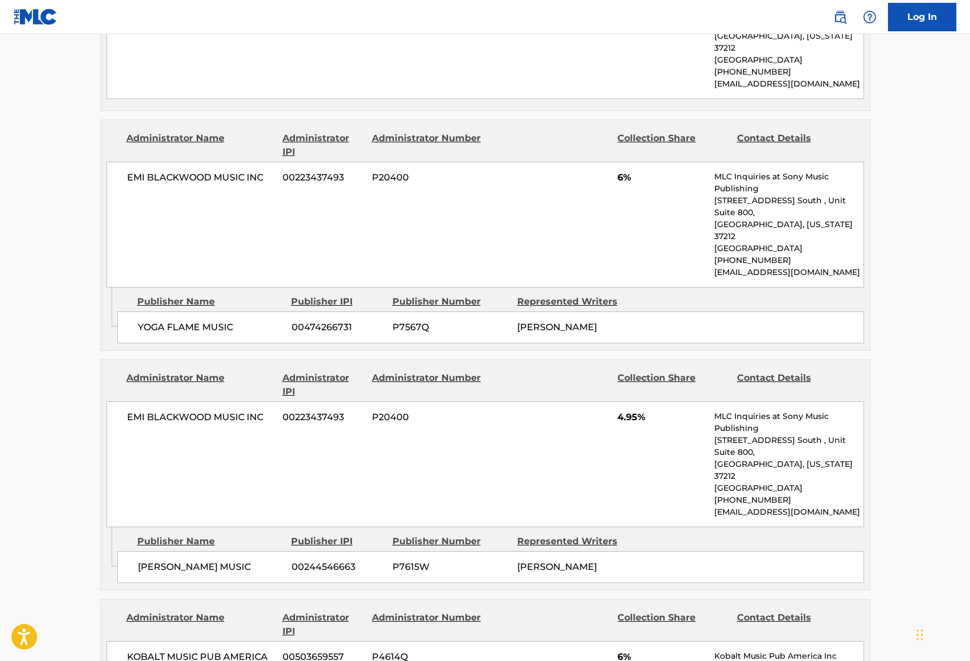
click at [442, 401] on div "EMI [PERSON_NAME] MUSIC INC 00223437493 P20400 4.95% MLC Inquiries at Sony Musi…" at bounding box center [484, 464] width 757 height 126
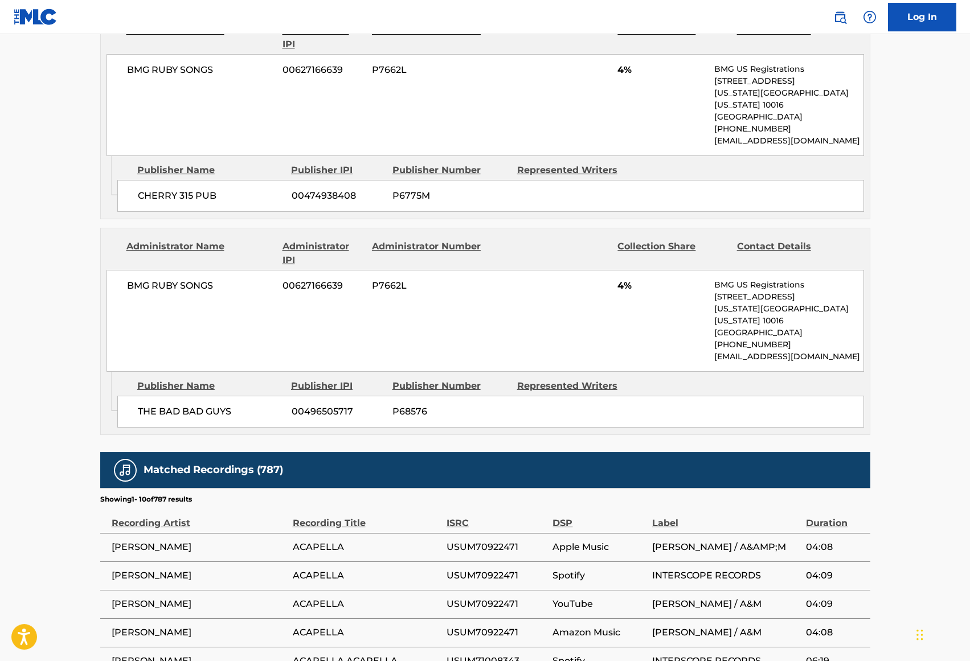
scroll to position [2608, 0]
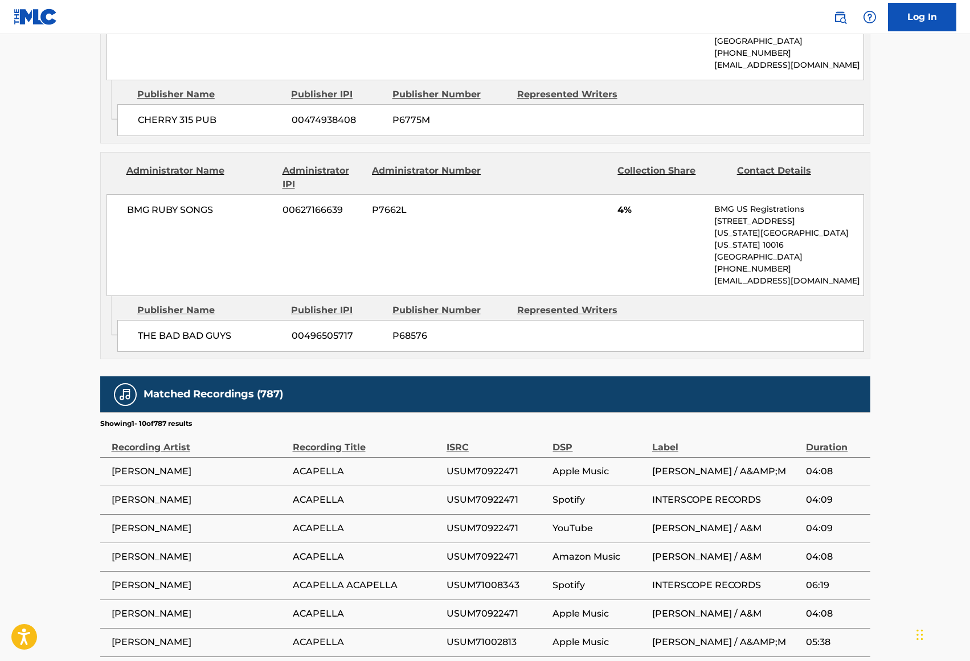
click at [117, 465] on span "[PERSON_NAME]" at bounding box center [199, 472] width 175 height 14
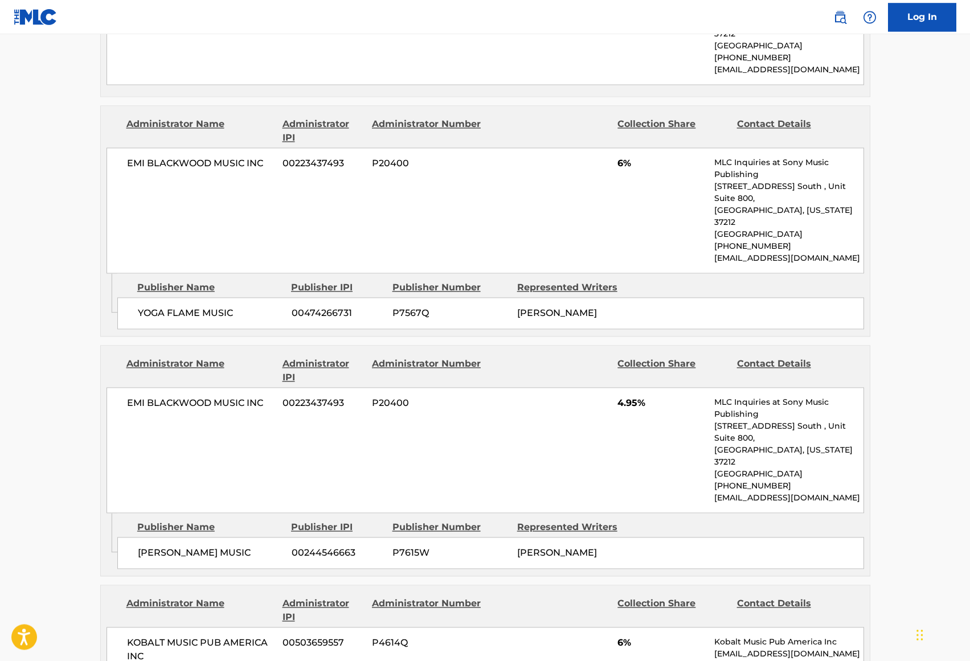
scroll to position [1620, 0]
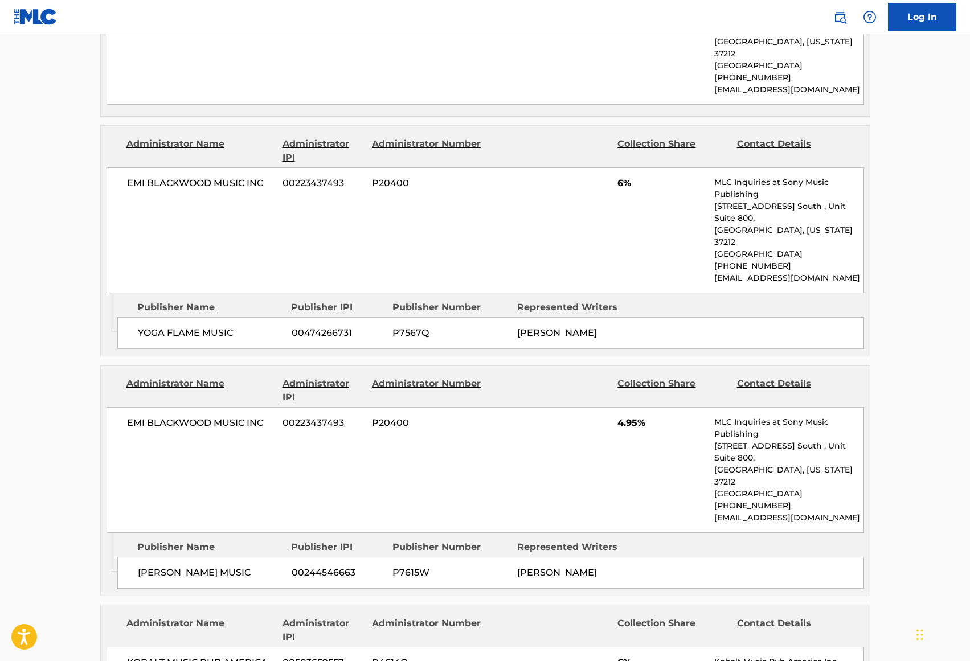
click at [322, 566] on span "00244546663" at bounding box center [338, 573] width 92 height 14
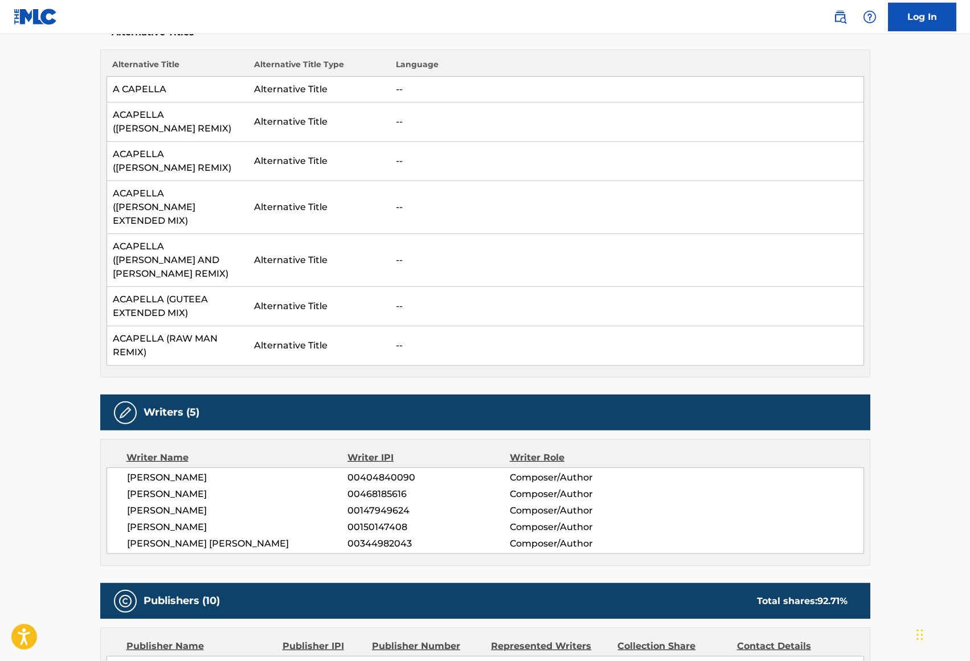
scroll to position [348, 0]
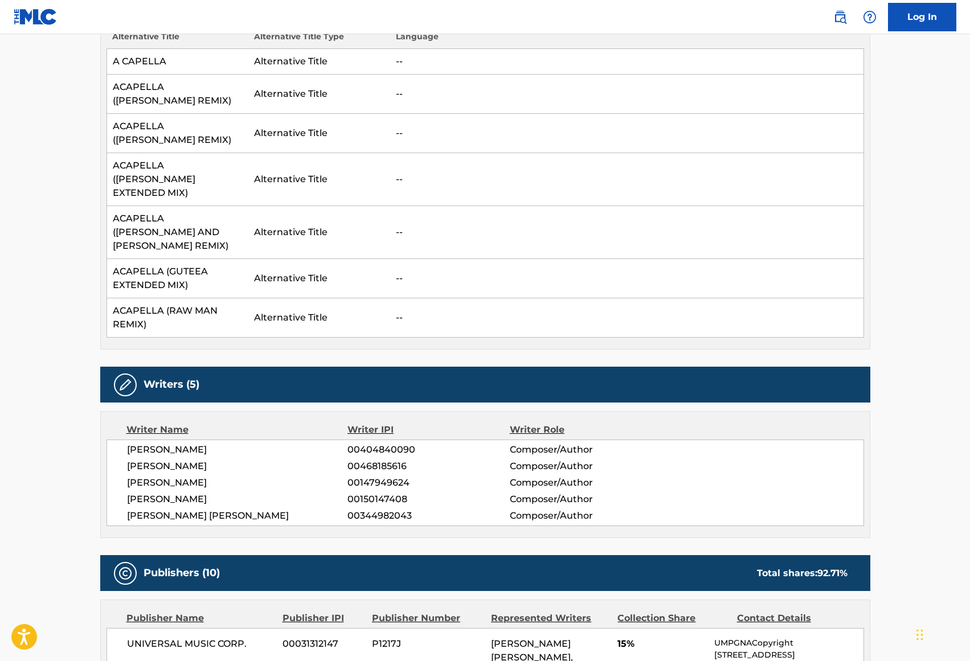
click at [376, 459] on span "00468185616" at bounding box center [428, 466] width 162 height 14
click at [401, 367] on div "Writers (5)" at bounding box center [485, 385] width 770 height 36
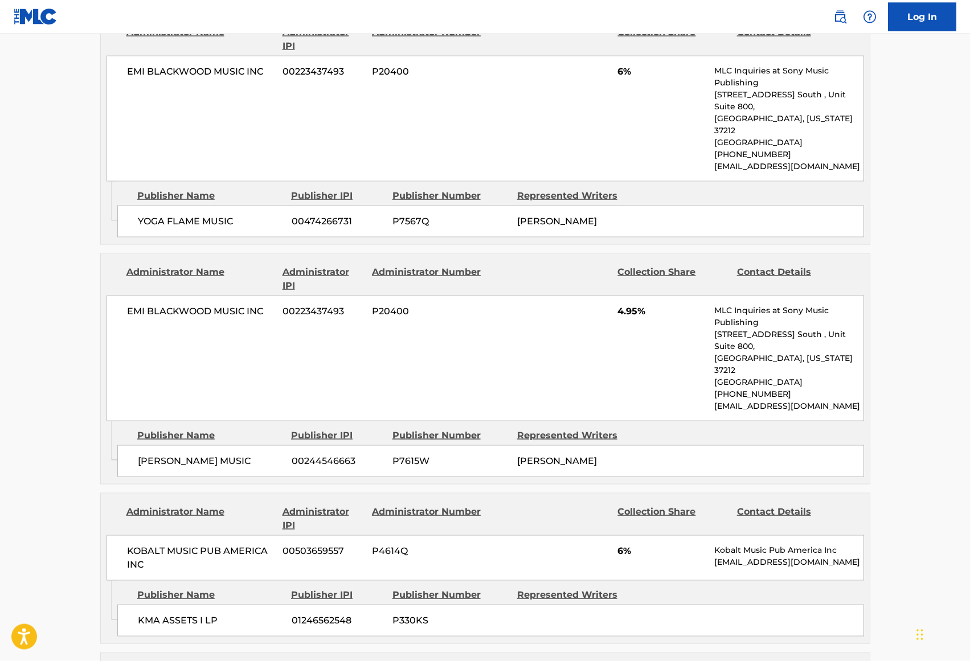
scroll to position [1742, 0]
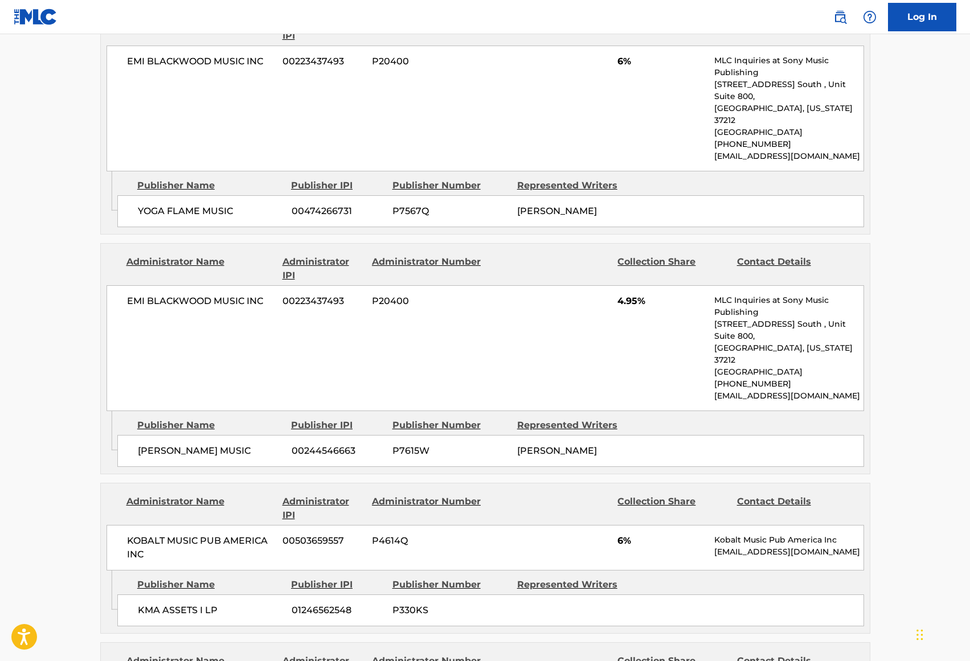
click at [330, 444] on span "00244546663" at bounding box center [338, 451] width 92 height 14
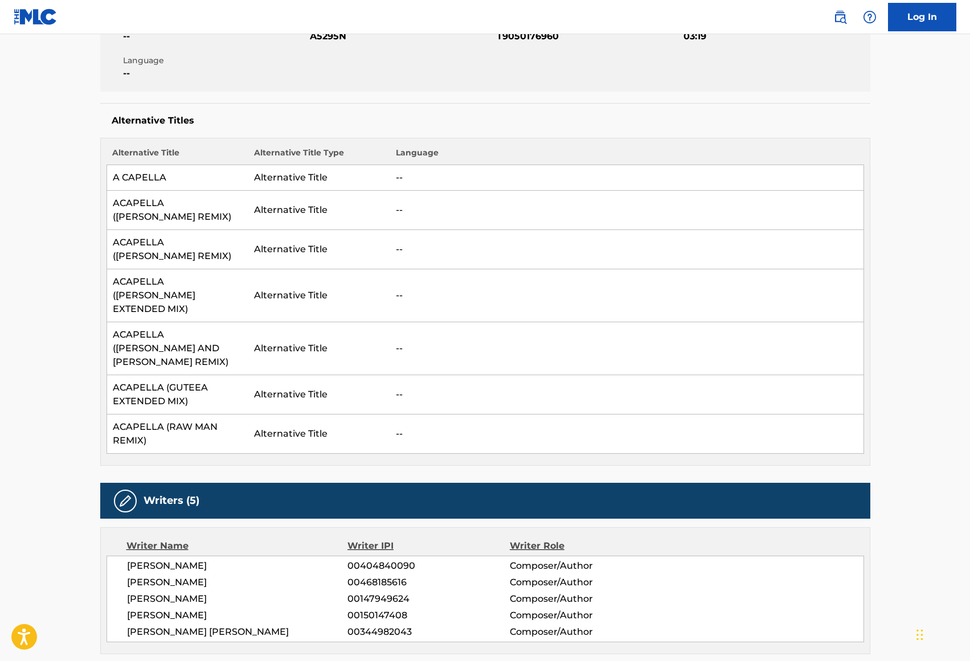
scroll to position [0, 0]
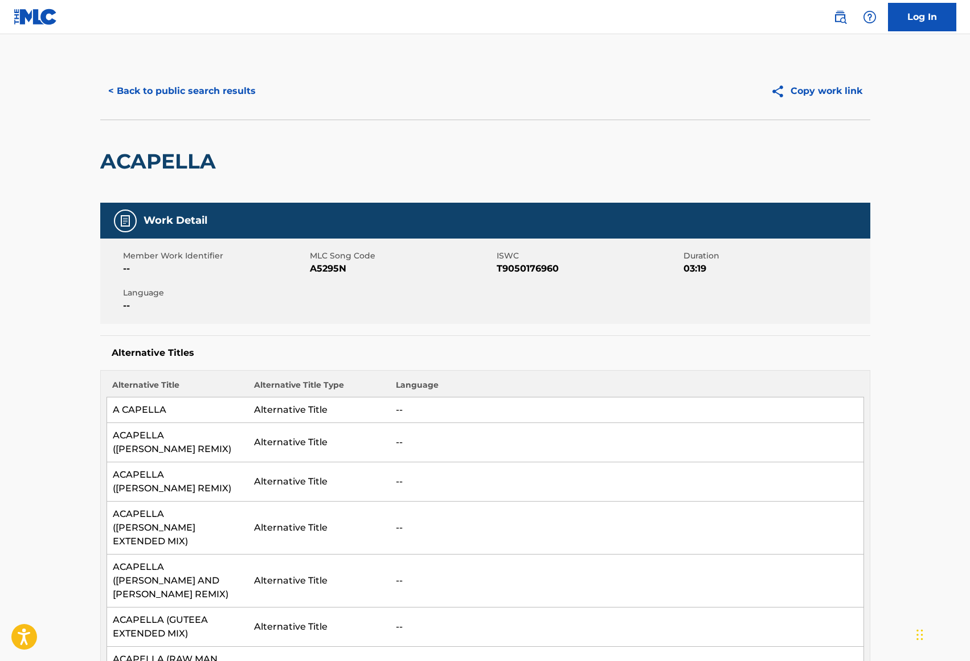
click at [186, 95] on button "< Back to public search results" at bounding box center [181, 91] width 163 height 28
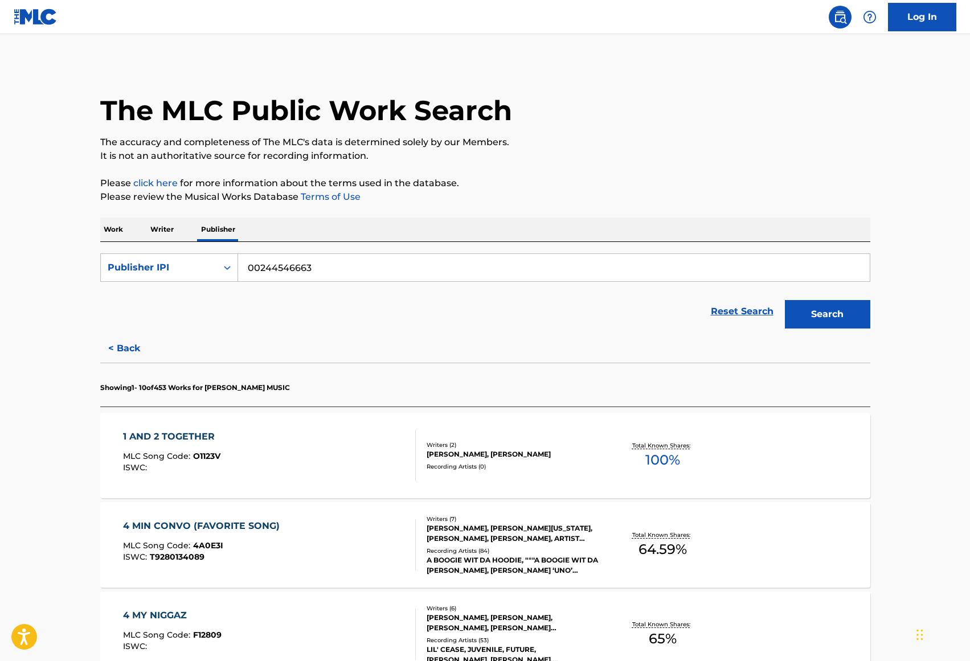
click at [165, 227] on p "Writer" at bounding box center [162, 229] width 30 height 24
